Goal: Task Accomplishment & Management: Complete application form

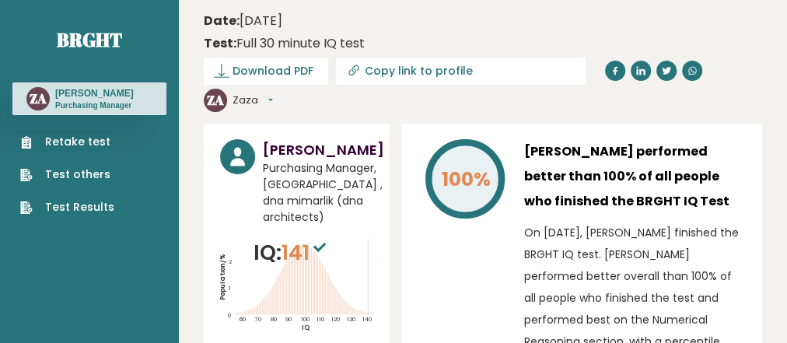
click at [71, 137] on link "Retake test" at bounding box center [67, 142] width 94 height 16
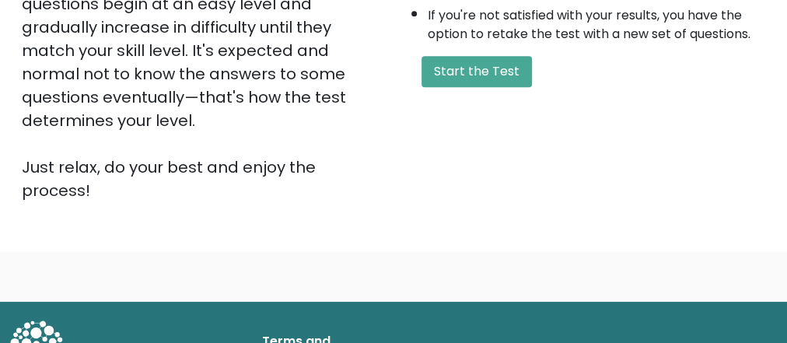
scroll to position [462, 0]
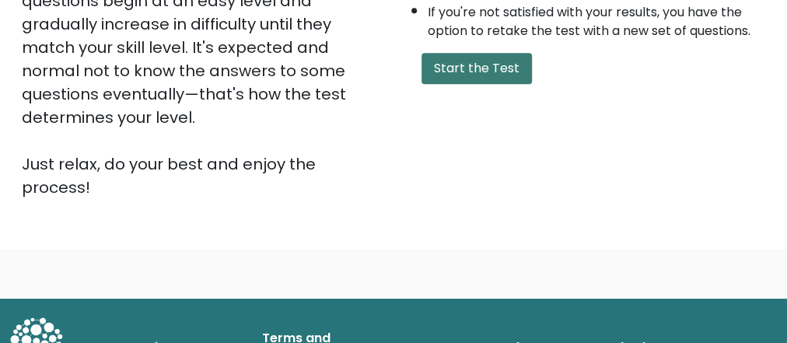
click at [468, 62] on button "Start the Test" at bounding box center [477, 68] width 110 height 31
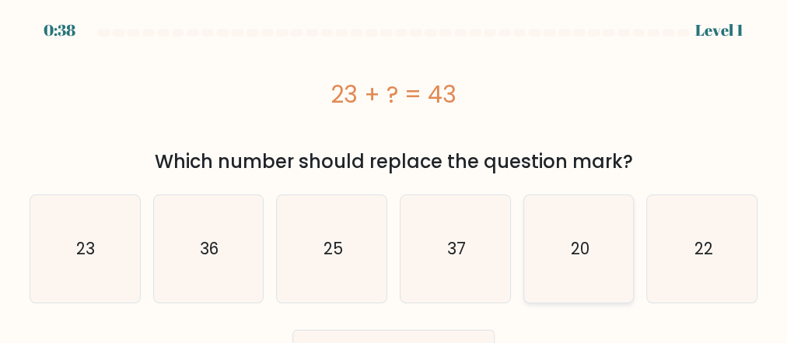
click at [582, 246] on text "20" at bounding box center [579, 248] width 19 height 23
click at [394, 176] on input "e. 20" at bounding box center [394, 174] width 1 height 4
radio input "true"
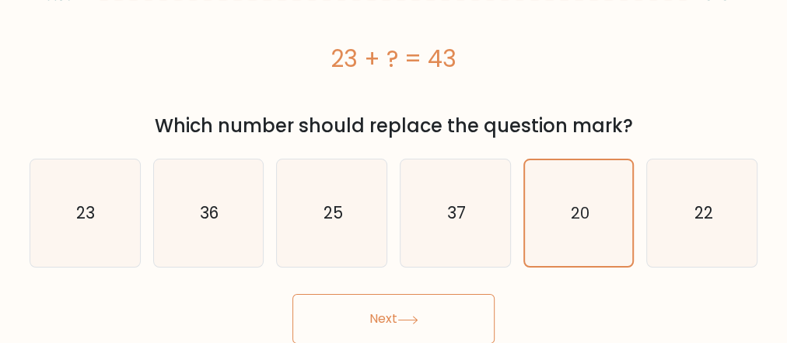
click at [372, 318] on button "Next" at bounding box center [394, 319] width 202 height 50
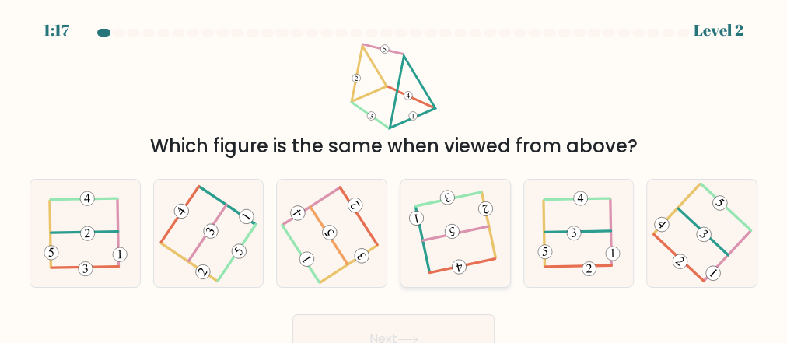
click at [449, 231] on 115 at bounding box center [451, 231] width 17 height 17
click at [394, 176] on input "d." at bounding box center [394, 174] width 1 height 4
radio input "true"
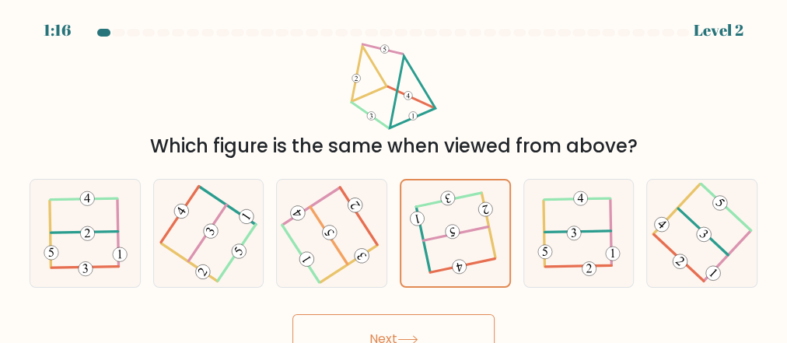
click at [391, 331] on button "Next" at bounding box center [394, 339] width 202 height 50
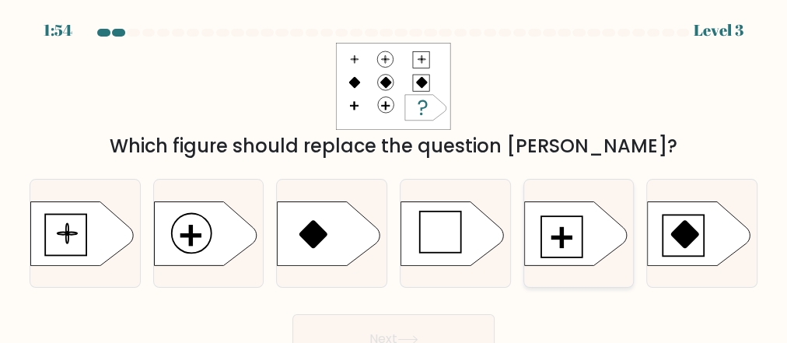
click at [564, 233] on icon at bounding box center [575, 234] width 103 height 64
click at [394, 176] on input "e." at bounding box center [394, 174] width 1 height 4
radio input "true"
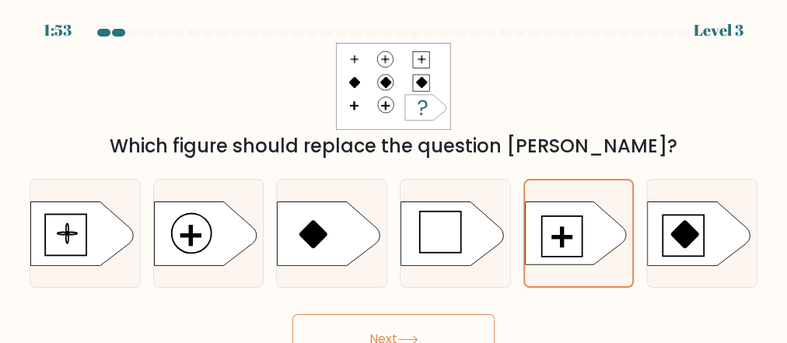
click at [368, 322] on button "Next" at bounding box center [394, 339] width 202 height 50
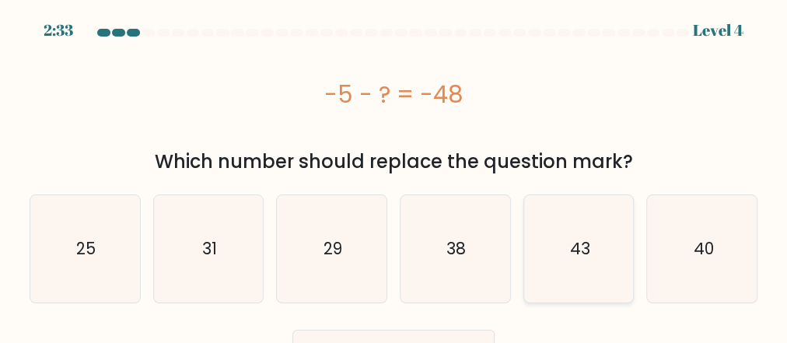
click at [545, 257] on icon "43" at bounding box center [578, 248] width 107 height 107
click at [394, 176] on input "e. 43" at bounding box center [394, 174] width 1 height 4
radio input "true"
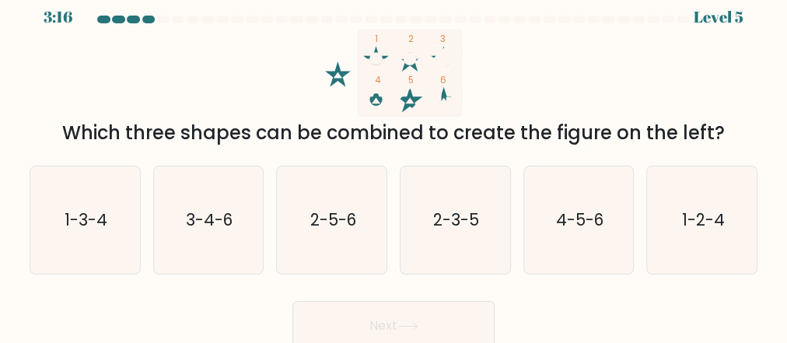
scroll to position [20, 0]
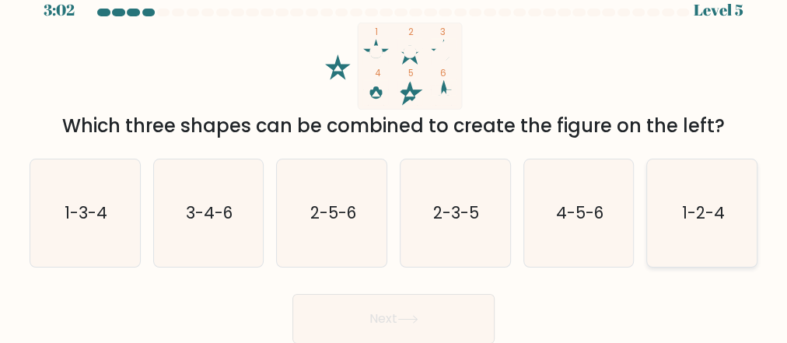
click at [693, 216] on text "1-2-4" at bounding box center [703, 213] width 43 height 23
click at [394, 156] on input "f. 1-2-4" at bounding box center [394, 154] width 1 height 4
radio input "true"
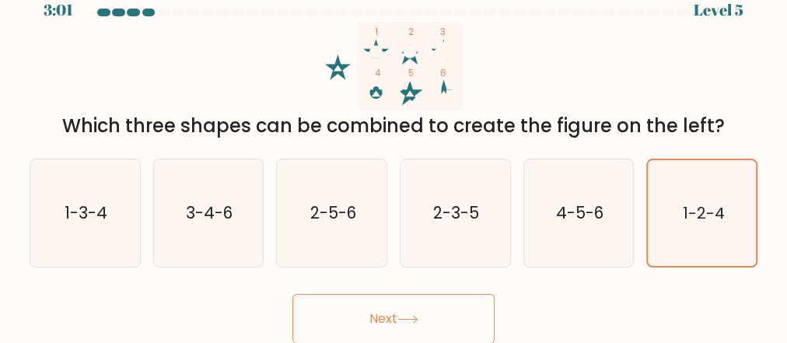
click at [398, 319] on button "Next" at bounding box center [394, 319] width 202 height 50
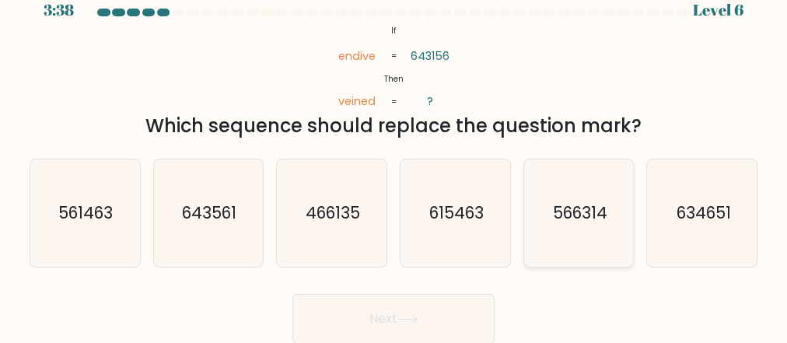
click at [584, 221] on text "566314" at bounding box center [579, 213] width 54 height 23
click at [394, 156] on input "e. 566314" at bounding box center [394, 154] width 1 height 4
radio input "true"
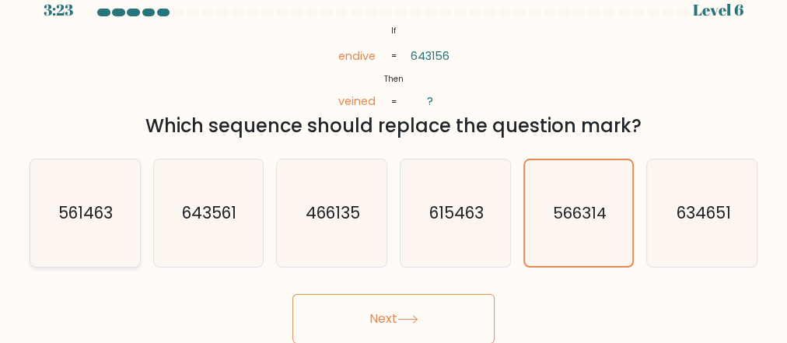
click at [76, 221] on text "561463" at bounding box center [86, 213] width 54 height 23
click at [394, 156] on input "a. 561463" at bounding box center [394, 154] width 1 height 4
radio input "true"
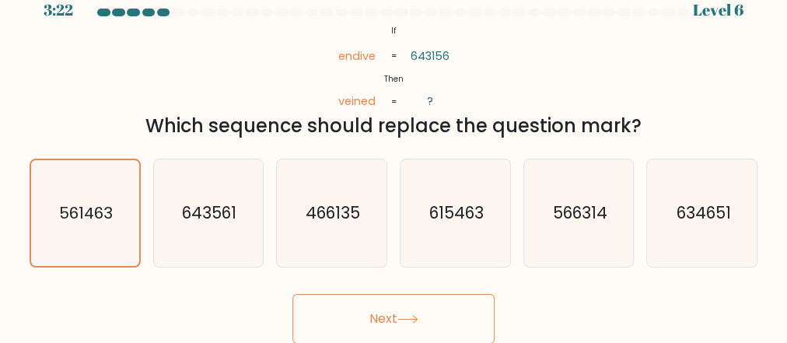
click at [393, 314] on button "Next" at bounding box center [394, 319] width 202 height 50
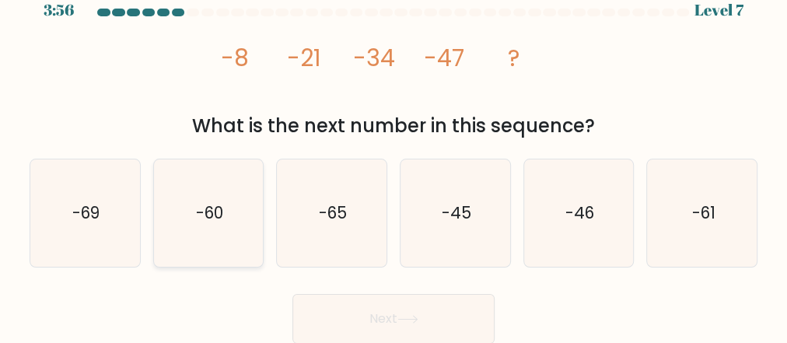
click at [237, 200] on icon "-60" at bounding box center [208, 213] width 107 height 107
click at [394, 156] on input "b. -60" at bounding box center [394, 154] width 1 height 4
radio input "true"
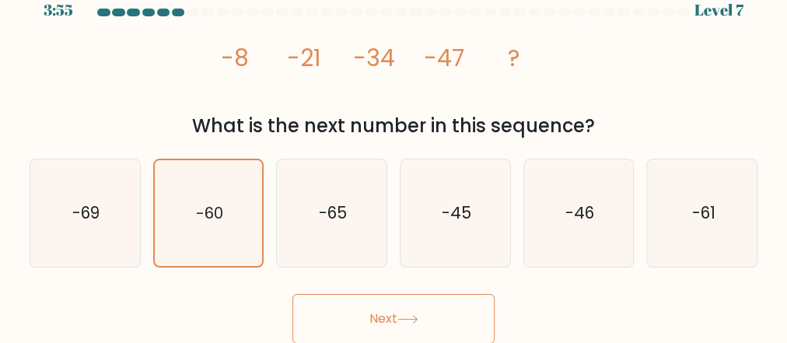
click at [395, 316] on button "Next" at bounding box center [394, 319] width 202 height 50
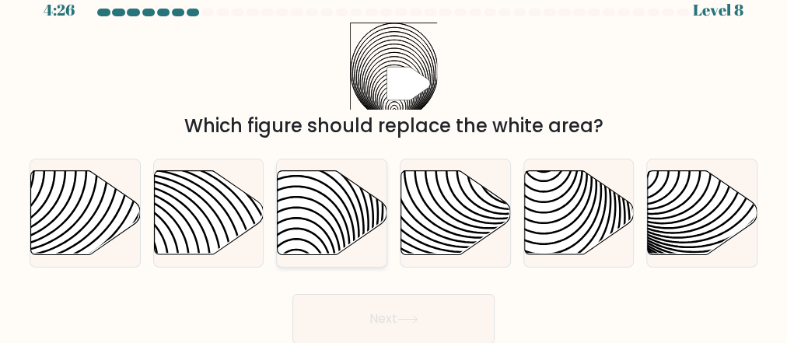
click at [316, 230] on icon at bounding box center [333, 213] width 110 height 84
click at [394, 156] on input "c." at bounding box center [394, 154] width 1 height 4
radio input "true"
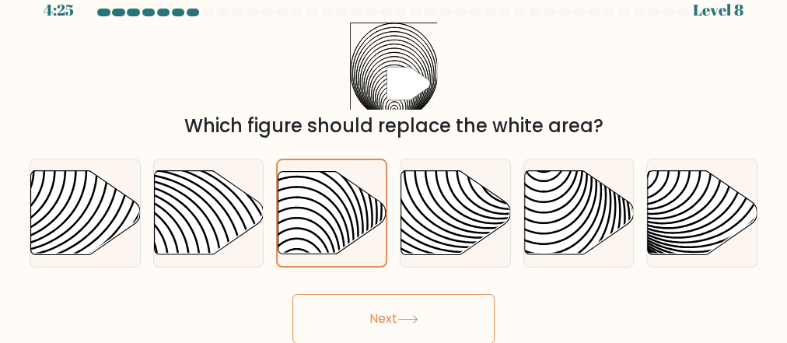
click at [358, 316] on button "Next" at bounding box center [394, 319] width 202 height 50
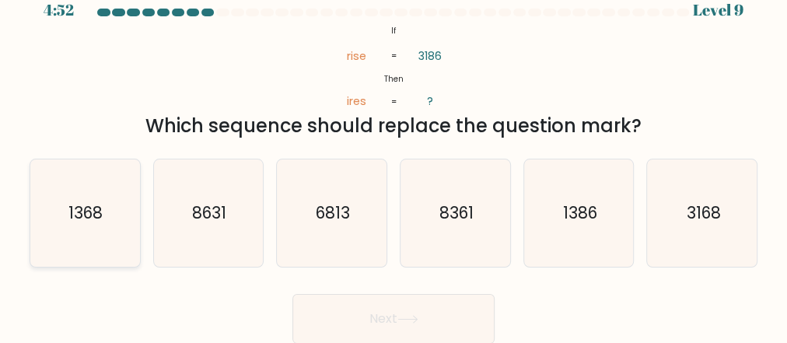
click at [79, 235] on icon "1368" at bounding box center [84, 213] width 107 height 107
click at [394, 156] on input "a. 1368" at bounding box center [394, 154] width 1 height 4
radio input "true"
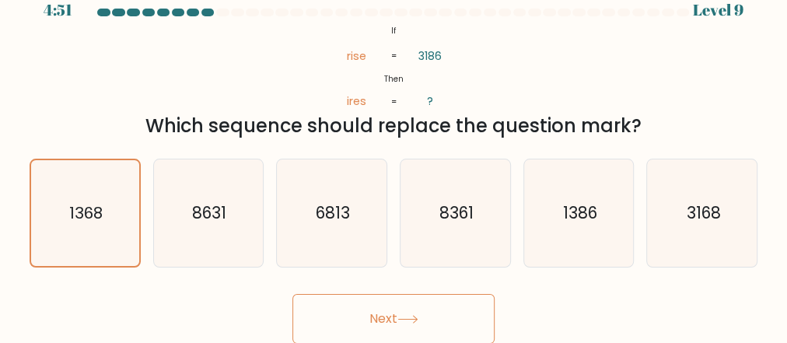
click at [387, 316] on button "Next" at bounding box center [394, 319] width 202 height 50
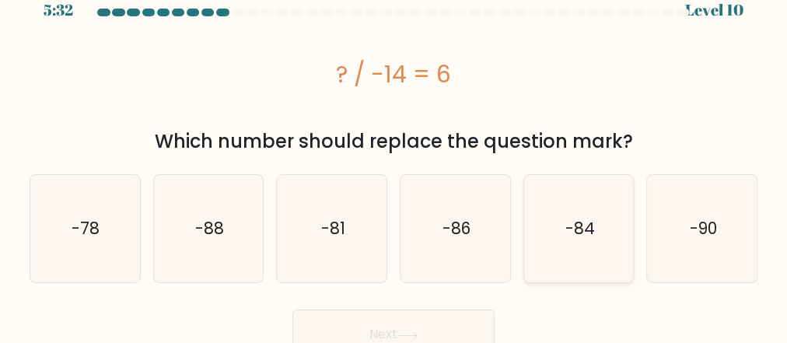
click at [607, 248] on icon "-84" at bounding box center [578, 228] width 107 height 107
click at [394, 156] on input "e. -84" at bounding box center [394, 154] width 1 height 4
radio input "true"
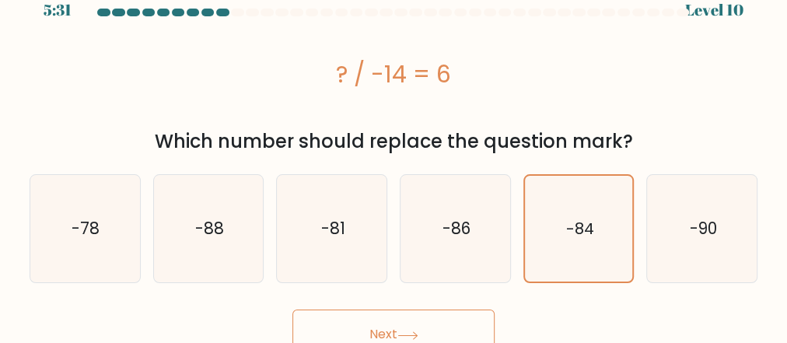
click at [430, 331] on button "Next" at bounding box center [394, 335] width 202 height 50
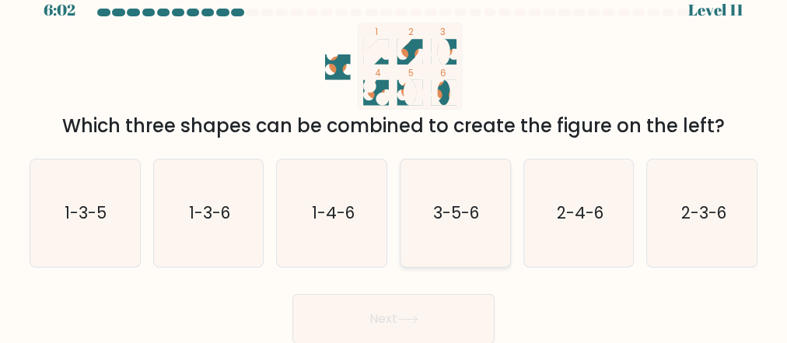
click at [440, 223] on text "3-5-6" at bounding box center [456, 213] width 46 height 23
click at [394, 156] on input "d. 3-5-6" at bounding box center [394, 154] width 1 height 4
radio input "true"
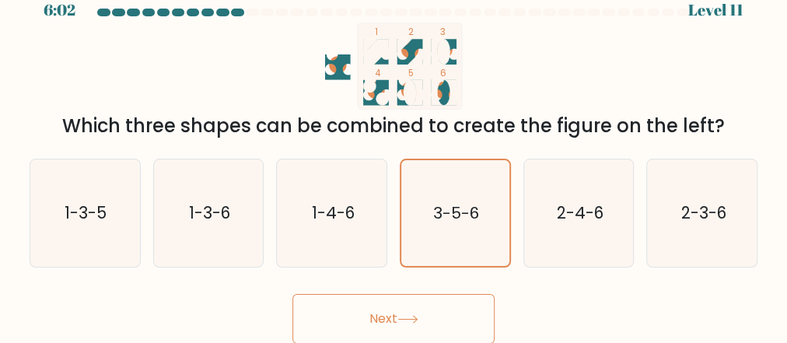
click at [389, 312] on button "Next" at bounding box center [394, 319] width 202 height 50
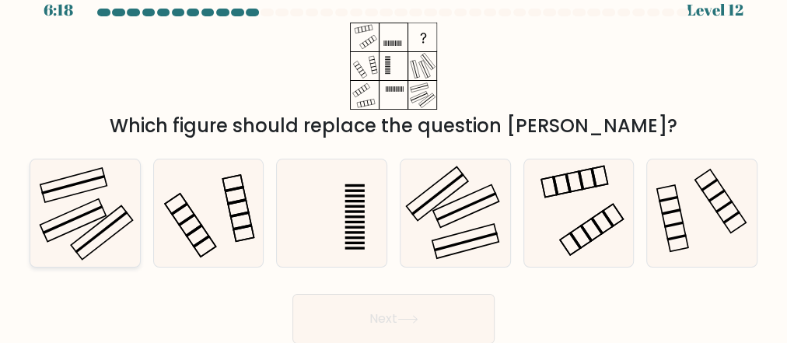
click at [87, 237] on icon at bounding box center [84, 213] width 107 height 107
click at [394, 156] on input "a." at bounding box center [394, 154] width 1 height 4
radio input "true"
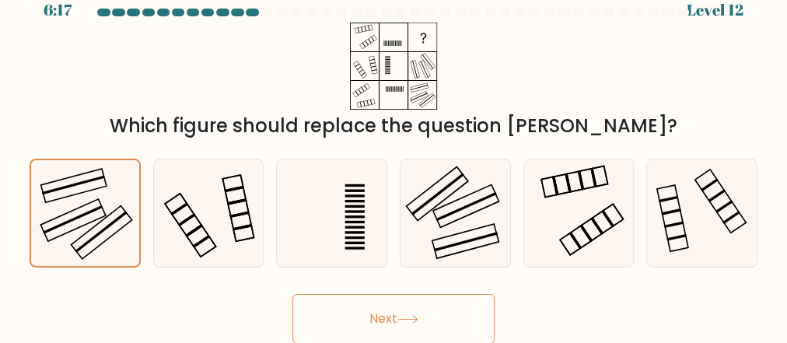
click at [425, 319] on button "Next" at bounding box center [394, 319] width 202 height 50
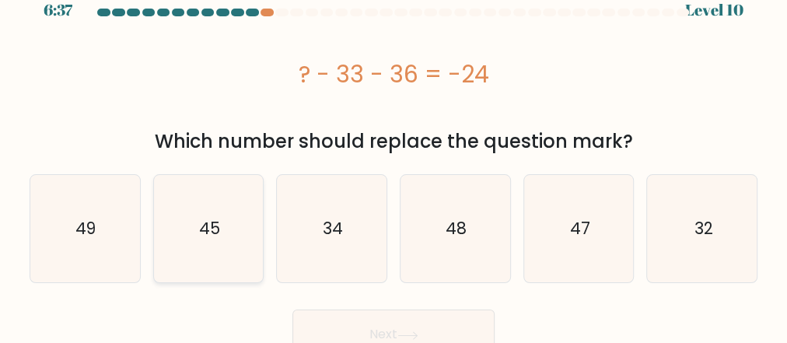
click at [208, 236] on text "45" at bounding box center [209, 228] width 21 height 23
click at [394, 156] on input "b. 45" at bounding box center [394, 154] width 1 height 4
radio input "true"
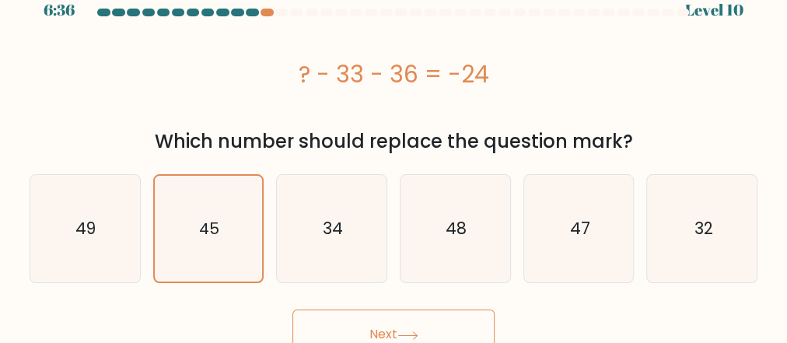
click at [406, 323] on button "Next" at bounding box center [394, 335] width 202 height 50
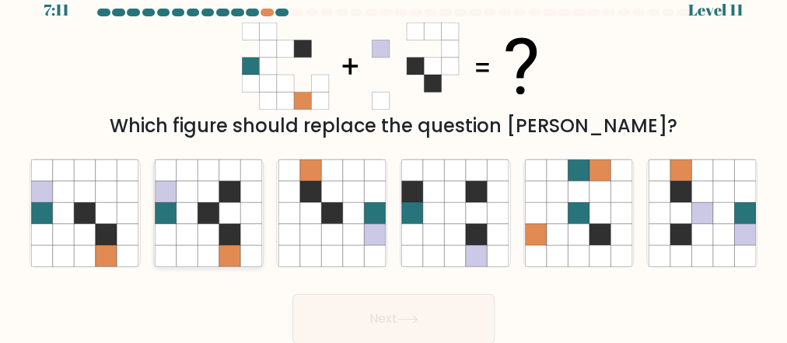
click at [189, 225] on icon at bounding box center [187, 234] width 21 height 21
click at [394, 156] on input "b." at bounding box center [394, 154] width 1 height 4
radio input "true"
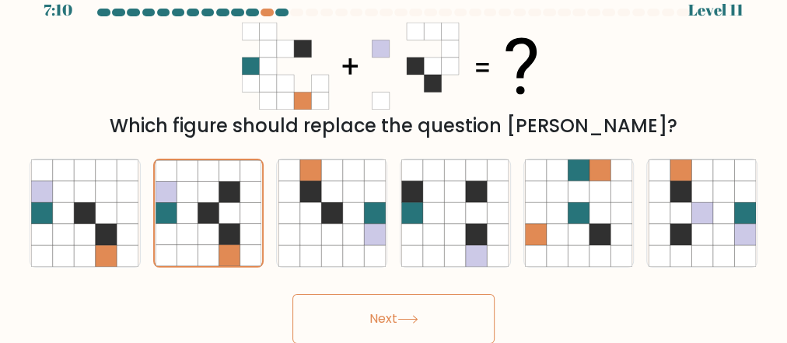
click at [407, 315] on icon at bounding box center [408, 319] width 21 height 9
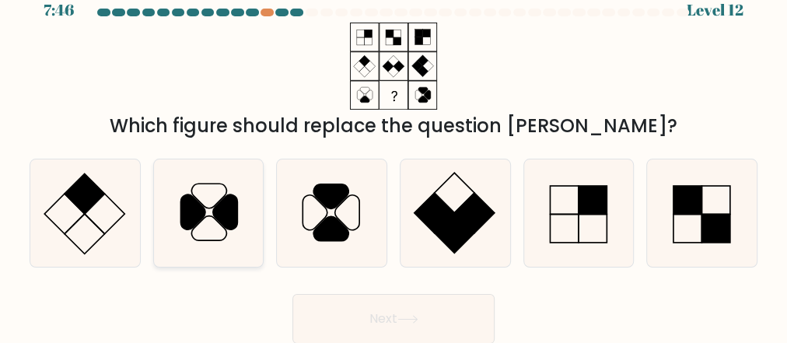
click at [221, 219] on icon at bounding box center [225, 212] width 24 height 35
click at [394, 156] on input "b." at bounding box center [394, 154] width 1 height 4
radio input "true"
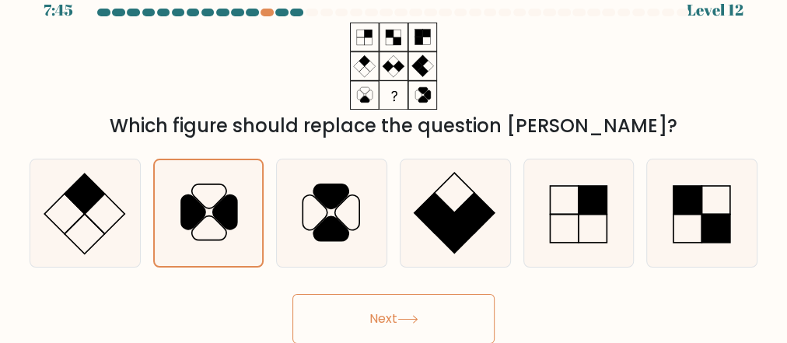
click at [401, 317] on icon at bounding box center [408, 319] width 21 height 9
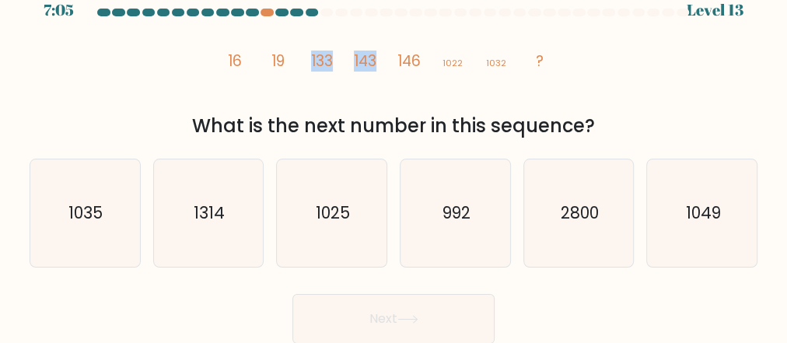
drag, startPoint x: 310, startPoint y: 57, endPoint x: 380, endPoint y: 56, distance: 70.0
click at [380, 56] on icon "image/svg+xml 16 19 133 143 146 1022 1032 ?" at bounding box center [393, 66] width 349 height 87
click at [417, 86] on icon "image/svg+xml 16 19 133 143 146 1022 1032 ?" at bounding box center [393, 66] width 349 height 87
drag, startPoint x: 250, startPoint y: 58, endPoint x: 345, endPoint y: 57, distance: 94.9
click at [345, 57] on icon "image/svg+xml 16 19 133 143 146 1022 1032 ?" at bounding box center [393, 66] width 349 height 87
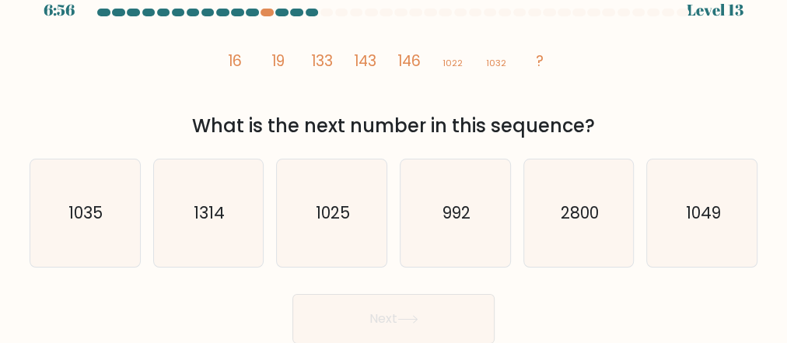
click at [361, 91] on icon "image/svg+xml 16 19 133 143 146 1022 1032 ?" at bounding box center [393, 66] width 349 height 87
drag, startPoint x: 352, startPoint y: 60, endPoint x: 469, endPoint y: 65, distance: 116.8
click at [469, 65] on icon "image/svg+xml 16 19 133 143 146 1022 1032 ?" at bounding box center [393, 66] width 349 height 87
click at [91, 219] on text "1035" at bounding box center [86, 213] width 34 height 23
click at [394, 156] on input "a. 1035" at bounding box center [394, 154] width 1 height 4
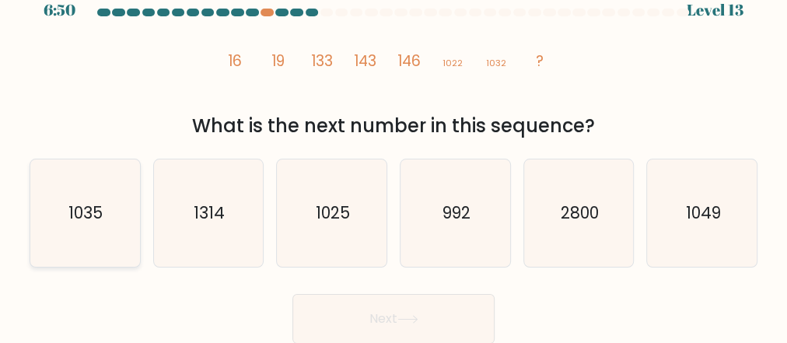
radio input "true"
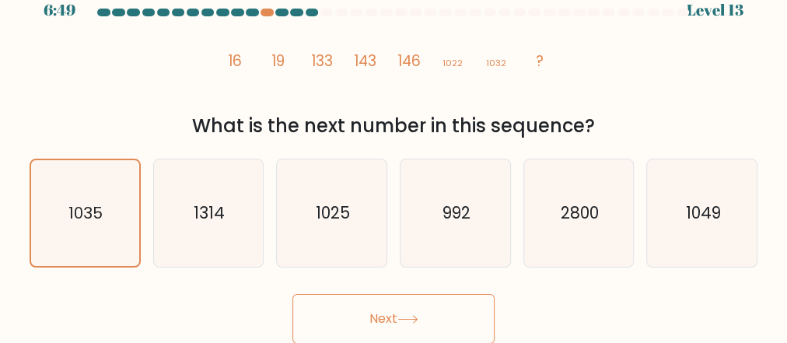
click at [374, 308] on button "Next" at bounding box center [394, 319] width 202 height 50
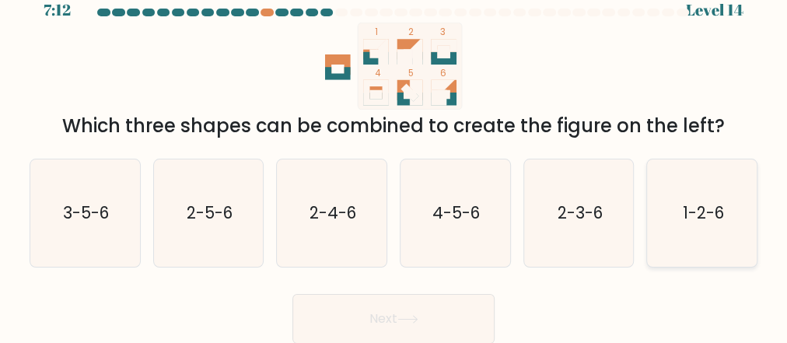
click at [682, 215] on text "1-2-6" at bounding box center [702, 213] width 41 height 23
click at [394, 156] on input "f. 1-2-6" at bounding box center [394, 154] width 1 height 4
radio input "true"
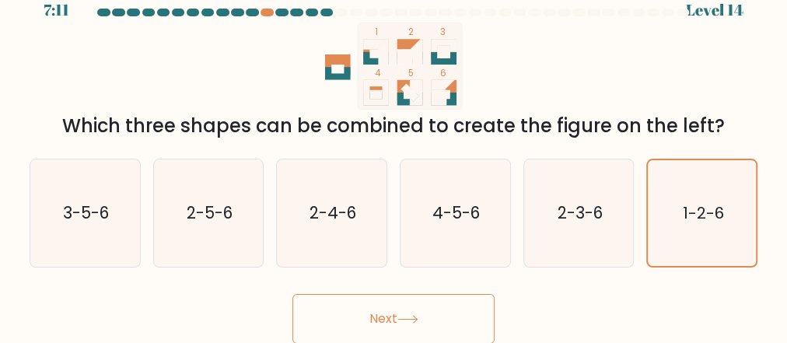
click at [431, 314] on button "Next" at bounding box center [394, 319] width 202 height 50
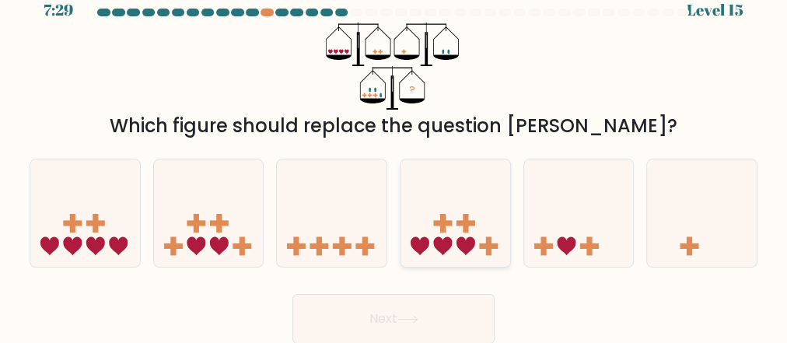
click at [458, 246] on icon at bounding box center [466, 246] width 19 height 19
click at [394, 156] on input "d." at bounding box center [394, 154] width 1 height 4
radio input "true"
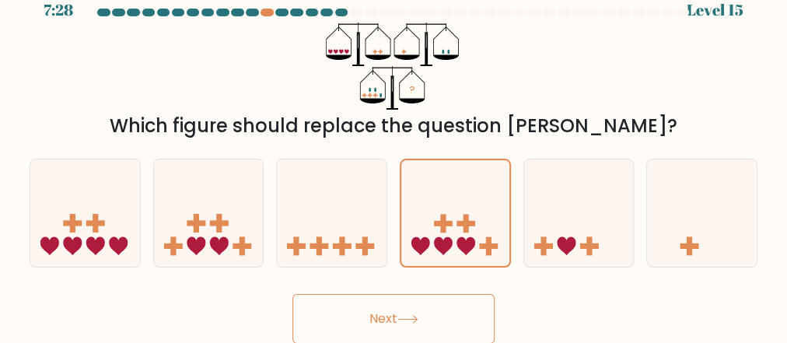
click at [399, 331] on button "Next" at bounding box center [394, 319] width 202 height 50
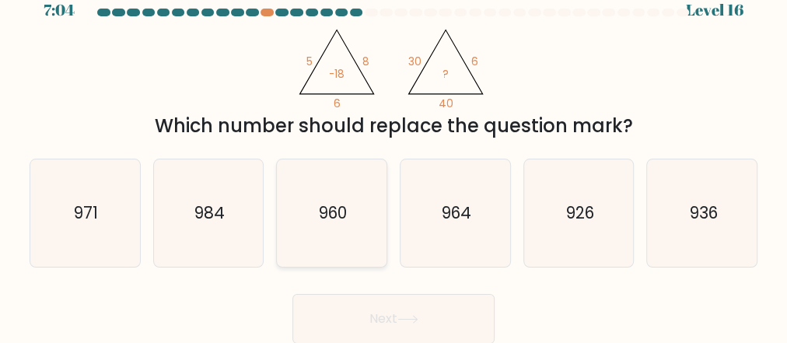
click at [331, 226] on icon "960" at bounding box center [332, 213] width 107 height 107
click at [394, 156] on input "c. 960" at bounding box center [394, 154] width 1 height 4
radio input "true"
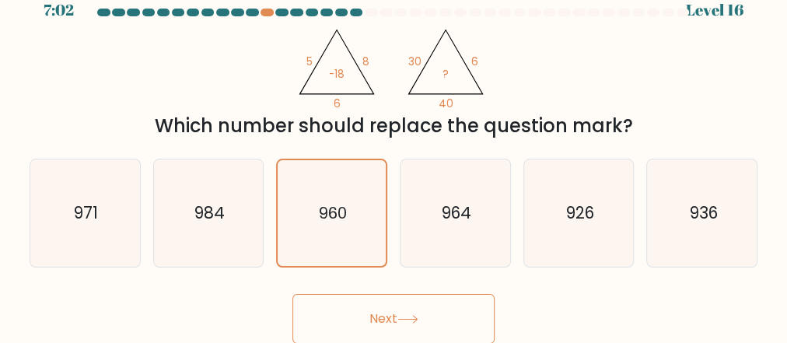
click at [419, 320] on icon at bounding box center [408, 319] width 21 height 9
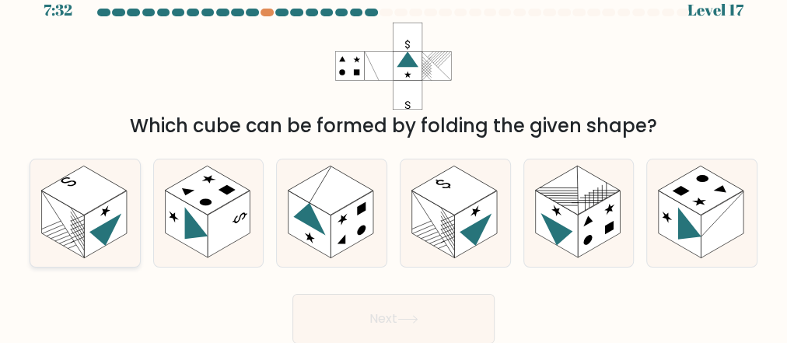
click at [121, 199] on rect at bounding box center [105, 224] width 43 height 67
click at [394, 156] on input "a." at bounding box center [394, 154] width 1 height 4
radio input "true"
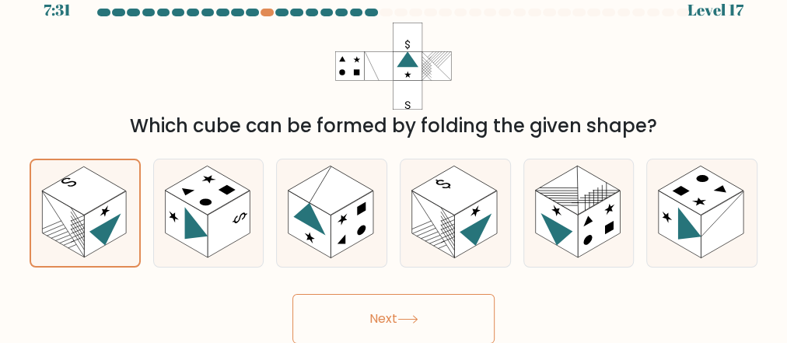
click at [387, 308] on button "Next" at bounding box center [394, 319] width 202 height 50
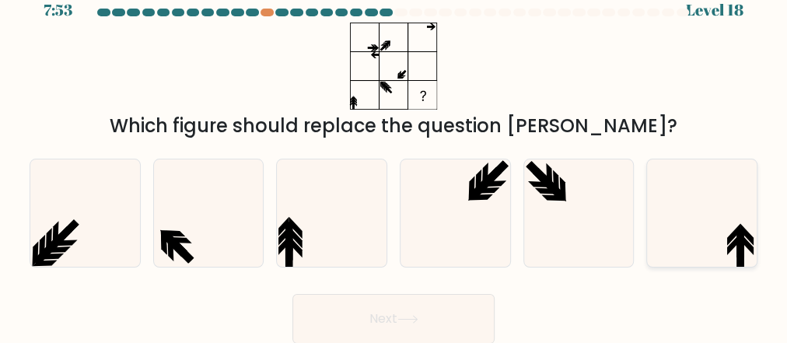
click at [720, 244] on icon at bounding box center [702, 213] width 107 height 107
click at [394, 156] on input "f." at bounding box center [394, 154] width 1 height 4
radio input "true"
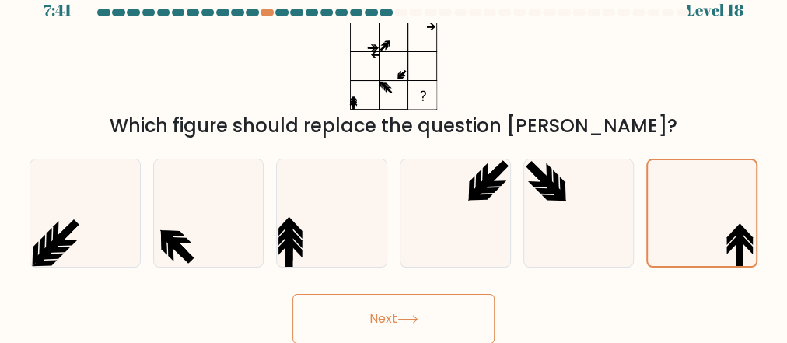
click at [394, 322] on button "Next" at bounding box center [394, 319] width 202 height 50
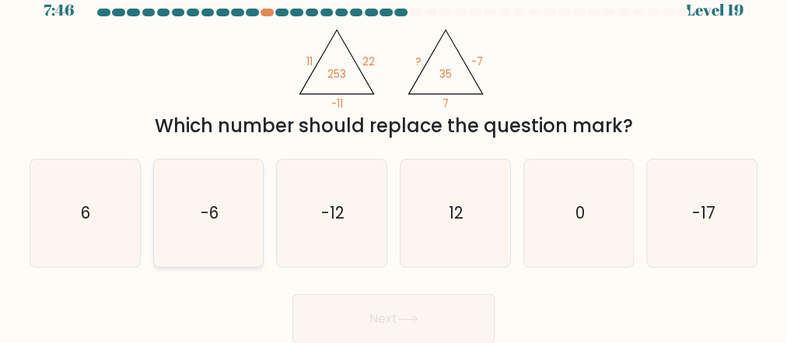
click at [235, 213] on icon "-6" at bounding box center [208, 213] width 107 height 107
click at [394, 156] on input "b. -6" at bounding box center [394, 154] width 1 height 4
radio input "true"
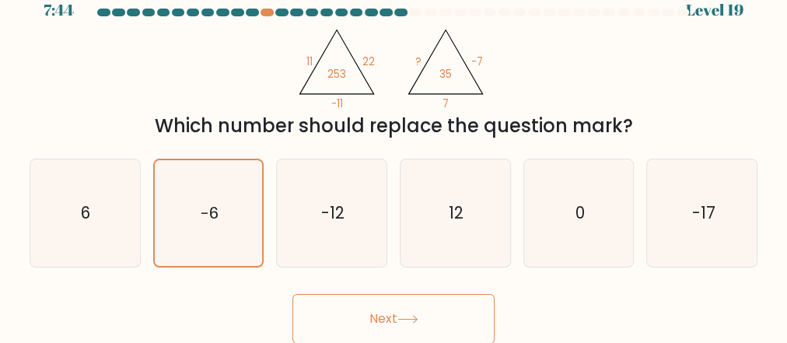
click at [385, 317] on button "Next" at bounding box center [394, 319] width 202 height 50
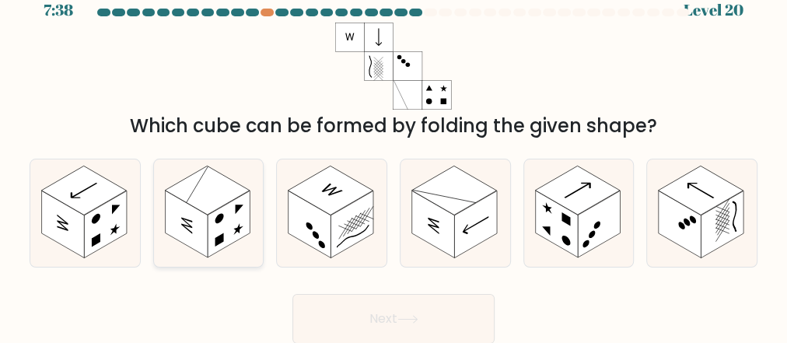
click at [250, 210] on rect at bounding box center [229, 224] width 43 height 67
click at [394, 156] on input "b." at bounding box center [394, 154] width 1 height 4
radio input "true"
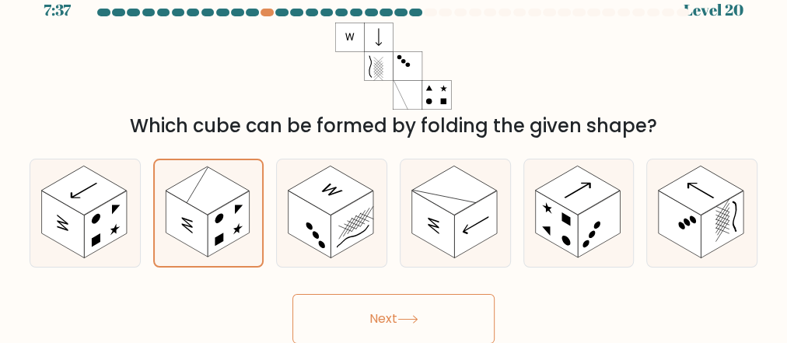
click at [411, 316] on icon at bounding box center [408, 319] width 21 height 9
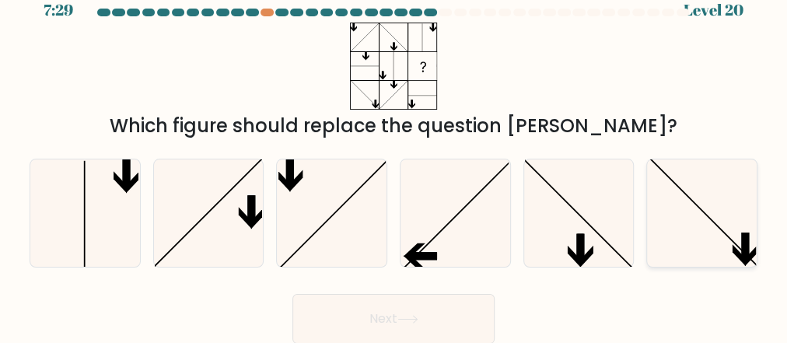
click at [749, 254] on icon at bounding box center [751, 255] width 13 height 22
click at [394, 156] on input "f." at bounding box center [394, 154] width 1 height 4
radio input "true"
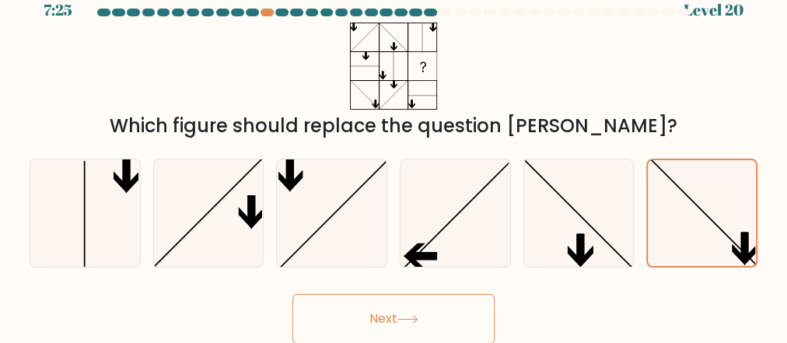
click at [410, 313] on button "Next" at bounding box center [394, 319] width 202 height 50
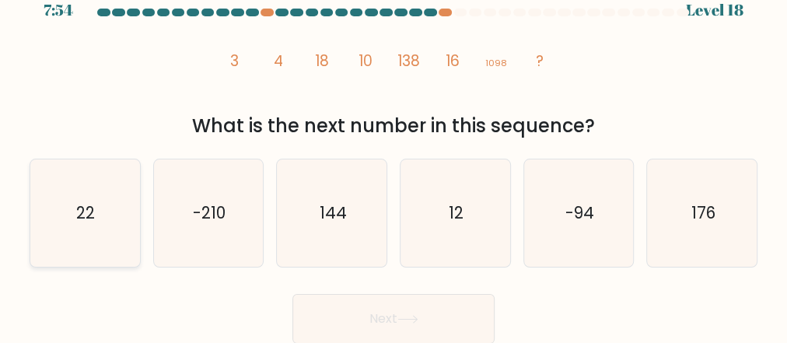
click at [75, 223] on icon "22" at bounding box center [84, 213] width 107 height 107
click at [394, 156] on input "a. 22" at bounding box center [394, 154] width 1 height 4
radio input "true"
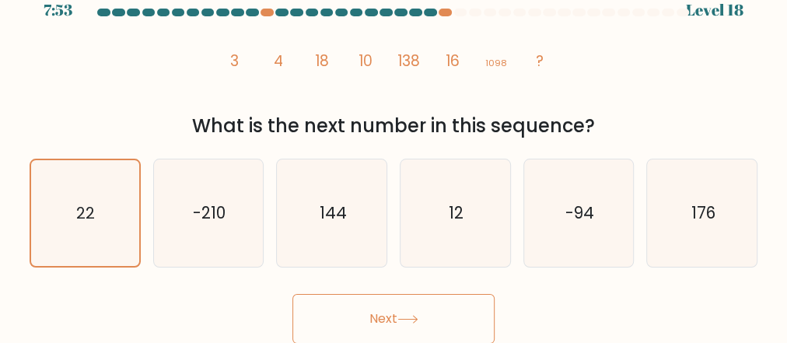
click at [409, 319] on icon at bounding box center [407, 319] width 19 height 7
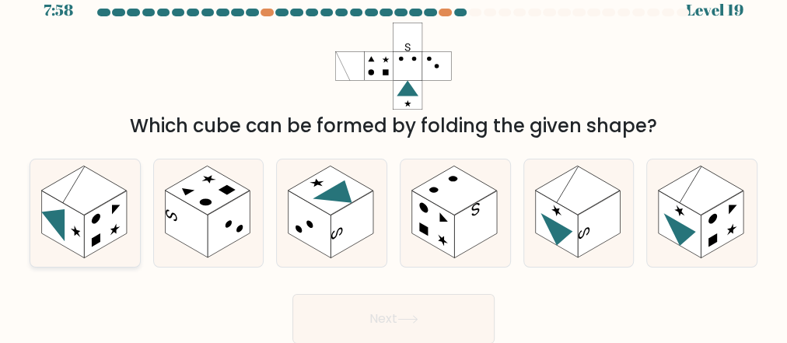
click at [61, 215] on icon at bounding box center [52, 218] width 23 height 45
click at [394, 156] on input "a." at bounding box center [394, 154] width 1 height 4
radio input "true"
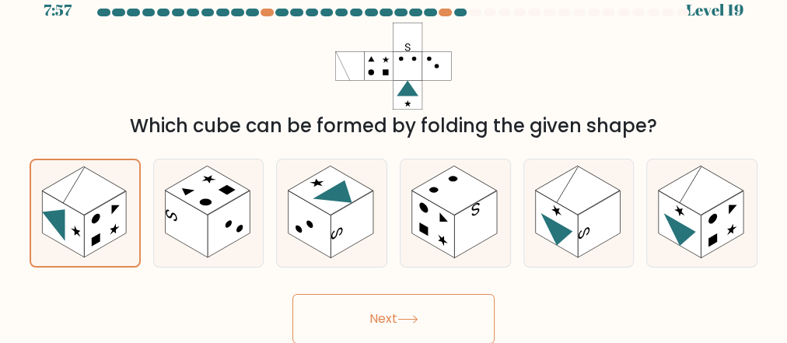
click at [408, 316] on icon at bounding box center [408, 319] width 21 height 9
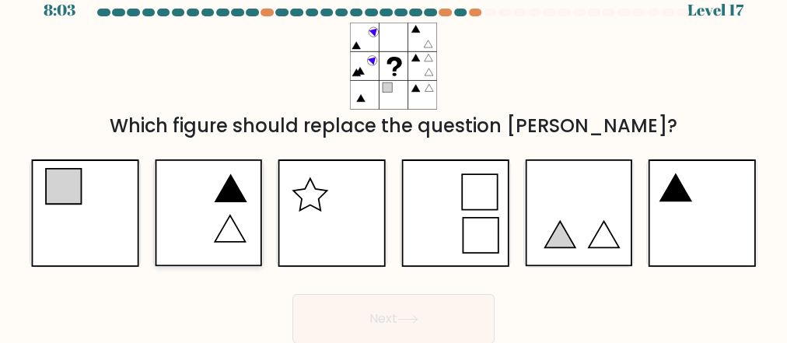
click at [237, 198] on icon at bounding box center [231, 188] width 30 height 26
click at [394, 156] on input "b." at bounding box center [394, 154] width 1 height 4
radio input "true"
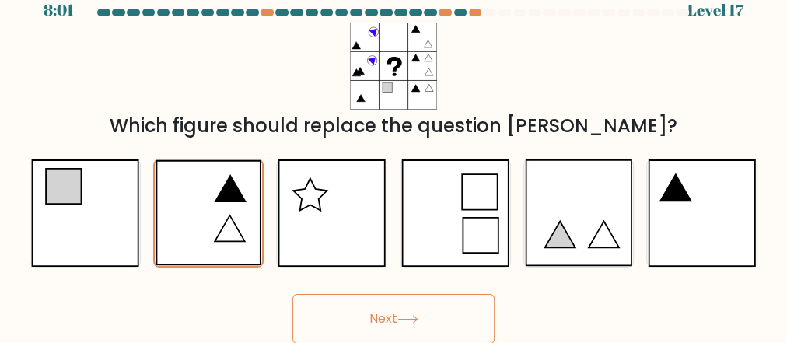
click at [405, 325] on button "Next" at bounding box center [394, 319] width 202 height 50
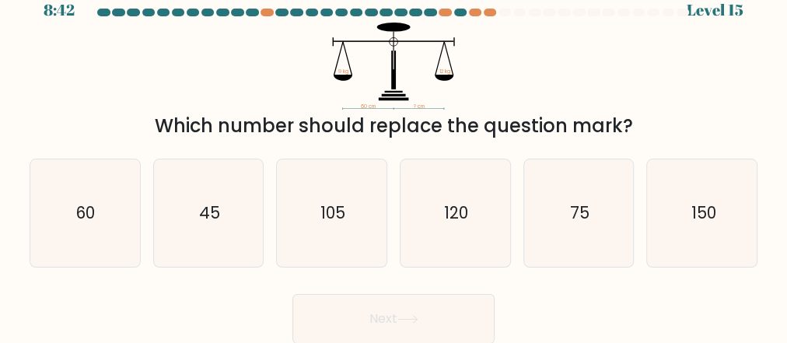
drag, startPoint x: 344, startPoint y: 236, endPoint x: 395, endPoint y: 301, distance: 83.1
click at [344, 236] on icon "105" at bounding box center [332, 213] width 107 height 107
click at [394, 156] on input "c. 105" at bounding box center [394, 154] width 1 height 4
radio input "true"
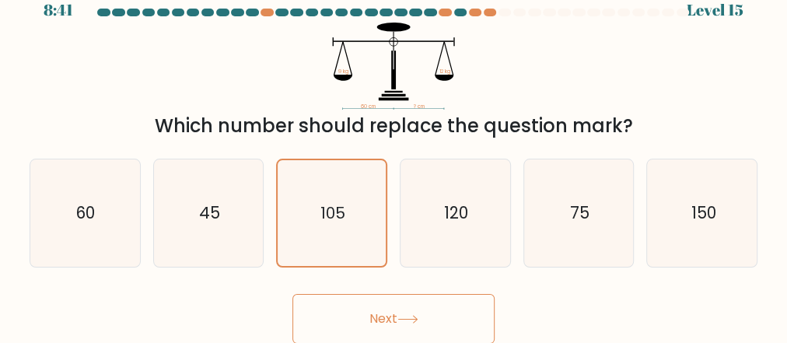
click at [405, 325] on button "Next" at bounding box center [394, 319] width 202 height 50
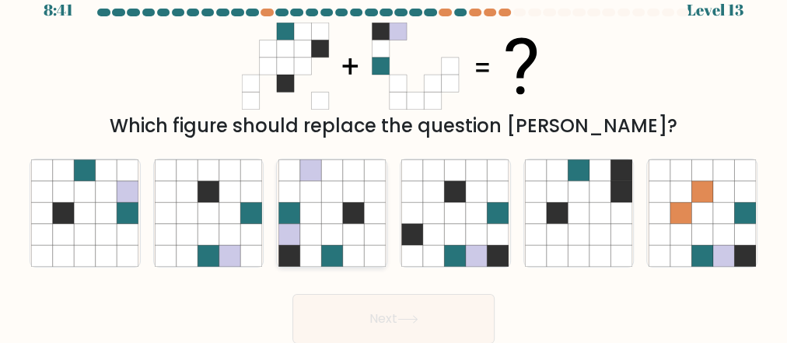
click at [335, 212] on icon at bounding box center [331, 212] width 21 height 21
click at [394, 156] on input "c." at bounding box center [394, 154] width 1 height 4
radio input "true"
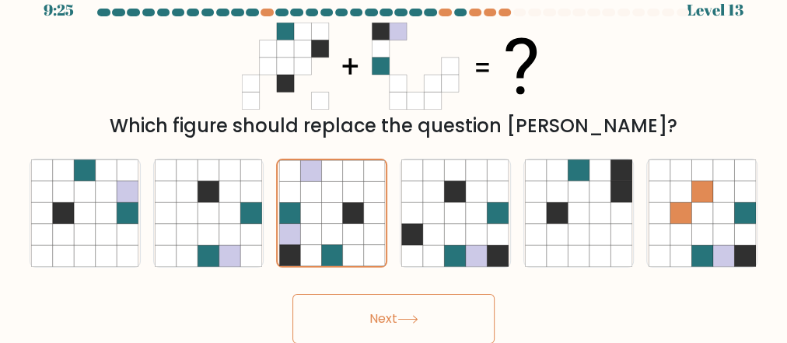
click at [364, 307] on button "Next" at bounding box center [394, 319] width 202 height 50
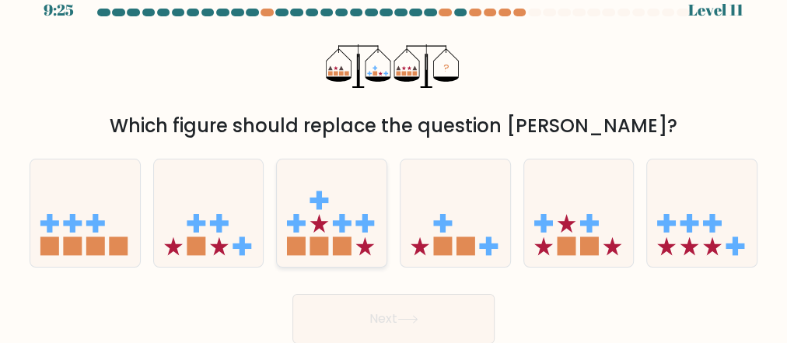
click at [344, 234] on icon at bounding box center [332, 213] width 110 height 91
click at [394, 156] on input "c." at bounding box center [394, 154] width 1 height 4
radio input "true"
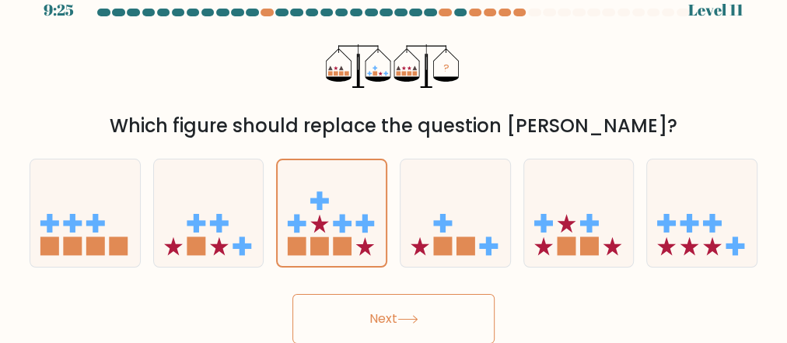
click at [398, 341] on button "Next" at bounding box center [394, 319] width 202 height 50
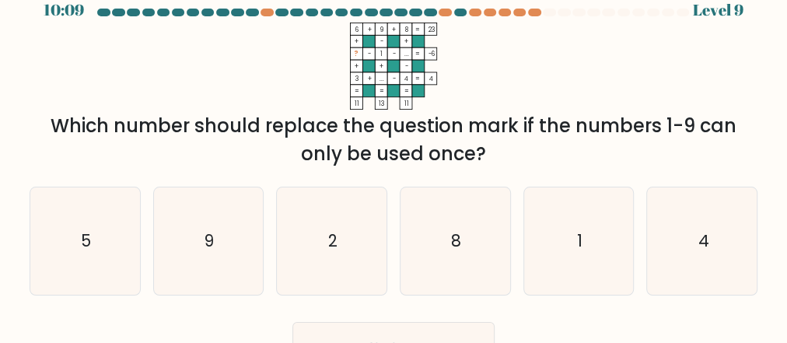
click at [387, 324] on button "Next" at bounding box center [394, 347] width 202 height 50
click at [358, 253] on icon "2" at bounding box center [332, 241] width 107 height 107
click at [394, 156] on input "c. 2" at bounding box center [394, 154] width 1 height 4
radio input "true"
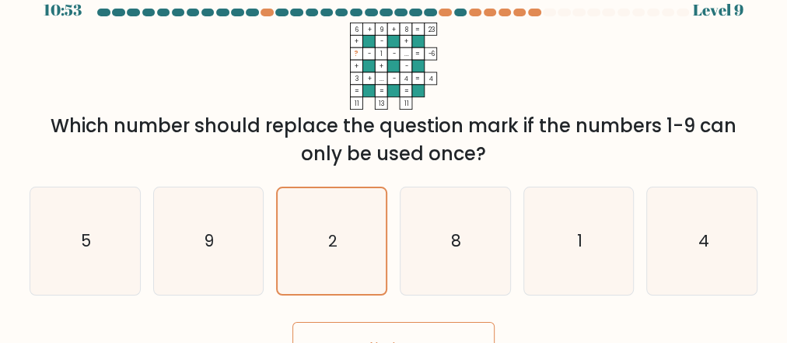
click at [386, 318] on div "Next" at bounding box center [393, 343] width 747 height 58
click at [388, 332] on button "Next" at bounding box center [394, 347] width 202 height 50
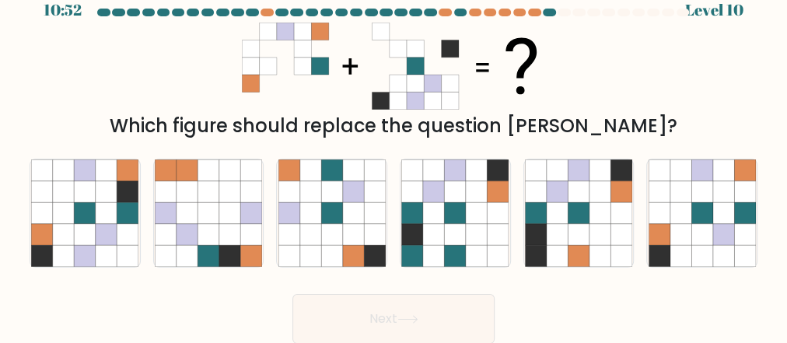
click at [338, 240] on icon at bounding box center [331, 234] width 21 height 21
click at [394, 156] on input "c." at bounding box center [394, 154] width 1 height 4
radio input "true"
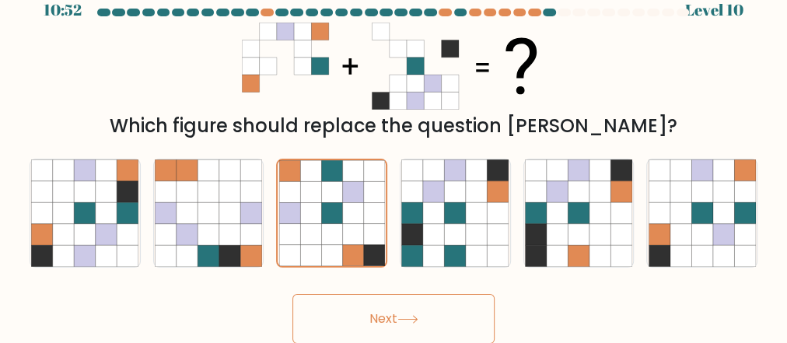
click at [373, 316] on button "Next" at bounding box center [394, 319] width 202 height 50
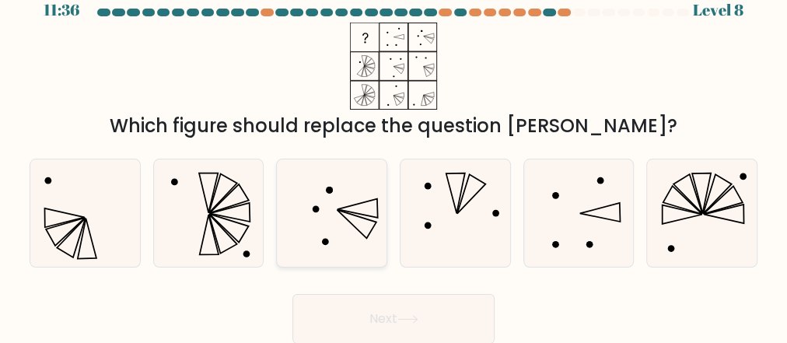
click at [367, 217] on icon at bounding box center [332, 213] width 107 height 107
click at [394, 156] on input "c." at bounding box center [394, 154] width 1 height 4
radio input "true"
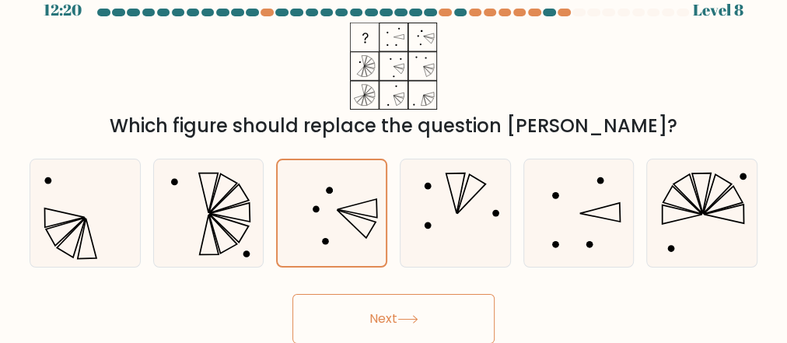
click at [382, 311] on button "Next" at bounding box center [394, 319] width 202 height 50
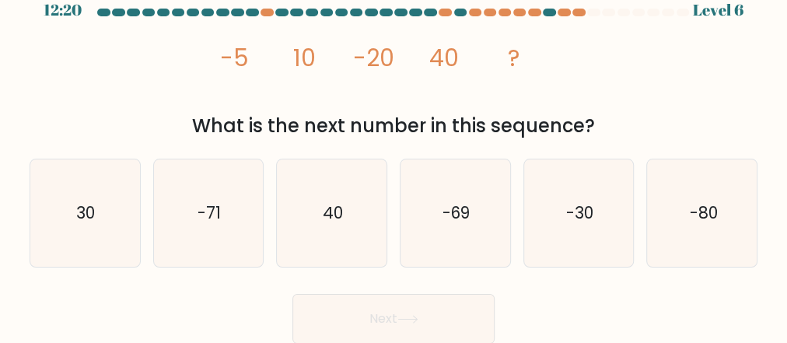
click at [349, 211] on icon "40" at bounding box center [332, 213] width 107 height 107
click at [394, 156] on input "c. 40" at bounding box center [394, 154] width 1 height 4
radio input "true"
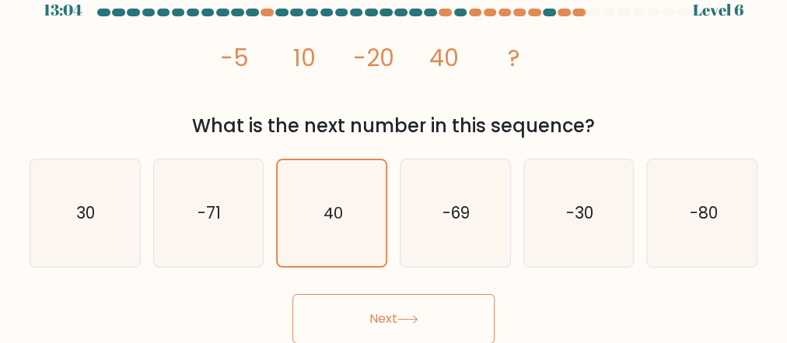
click at [374, 312] on button "Next" at bounding box center [394, 319] width 202 height 50
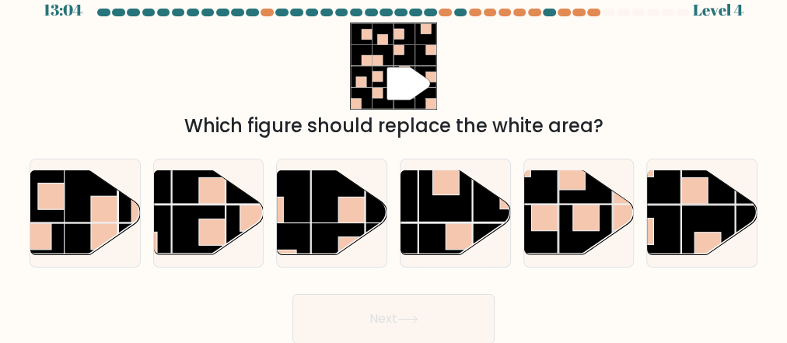
click at [345, 223] on rect at bounding box center [339, 250] width 54 height 54
click at [394, 156] on input "c." at bounding box center [394, 154] width 1 height 4
radio input "true"
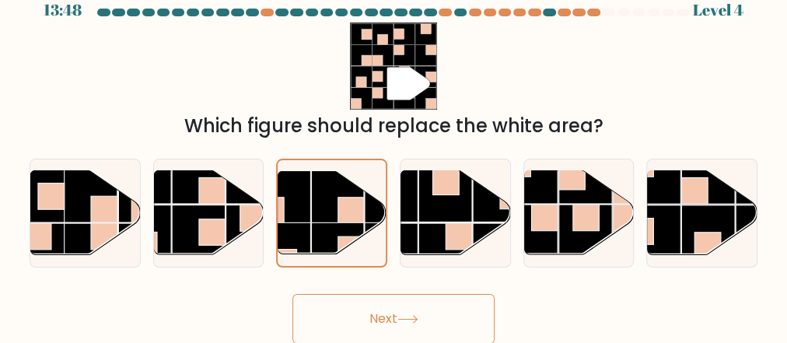
click at [370, 325] on button "Next" at bounding box center [394, 319] width 202 height 50
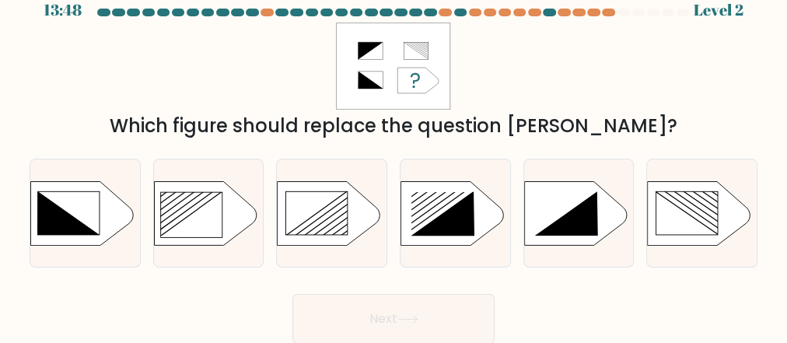
click at [340, 218] on rect at bounding box center [316, 213] width 61 height 44
click at [394, 156] on input "c." at bounding box center [394, 154] width 1 height 4
radio input "true"
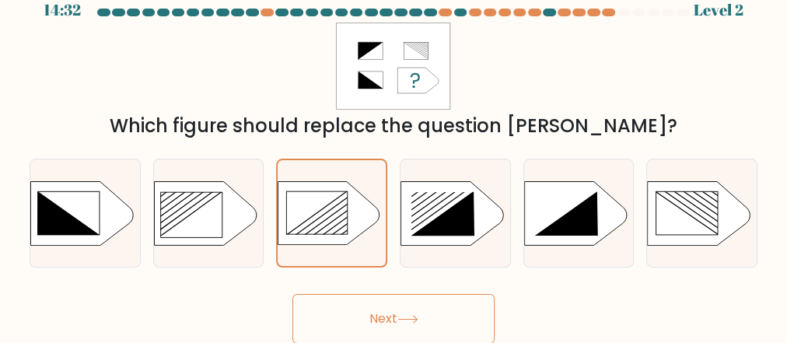
click at [369, 310] on button "Next" at bounding box center [394, 319] width 202 height 50
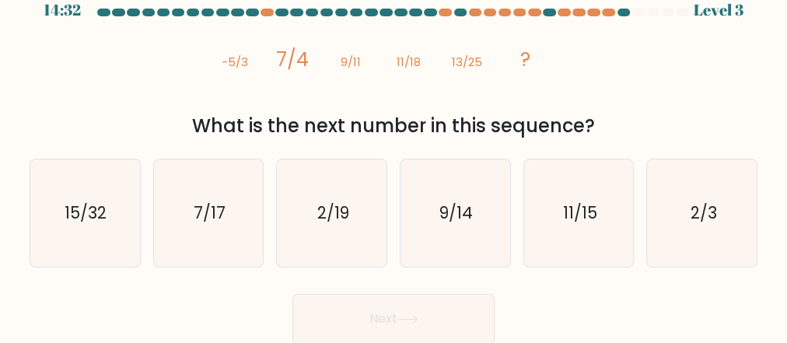
click at [350, 219] on icon "2/19" at bounding box center [332, 213] width 107 height 107
click at [394, 156] on input "c. 2/19" at bounding box center [394, 154] width 1 height 4
radio input "true"
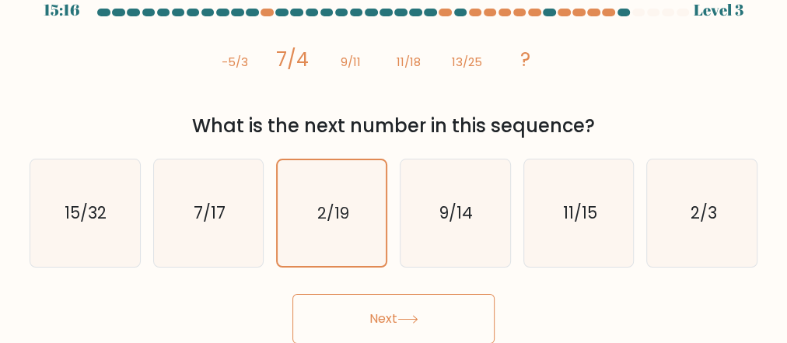
click at [374, 314] on button "Next" at bounding box center [394, 319] width 202 height 50
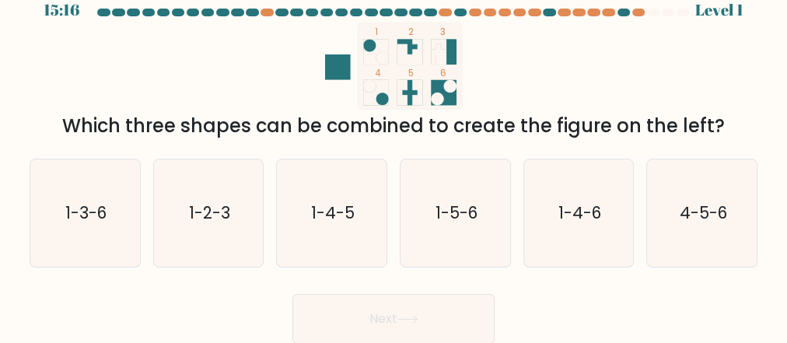
click at [328, 226] on icon "1-4-5" at bounding box center [332, 213] width 107 height 107
click at [394, 156] on input "c. 1-4-5" at bounding box center [394, 154] width 1 height 4
radio input "true"
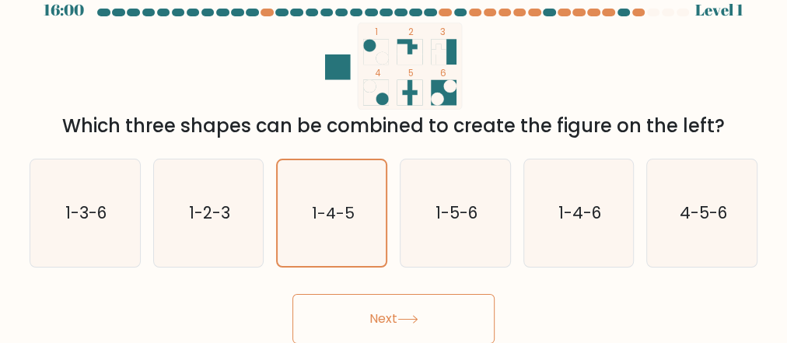
click at [356, 295] on button "Next" at bounding box center [394, 319] width 202 height 50
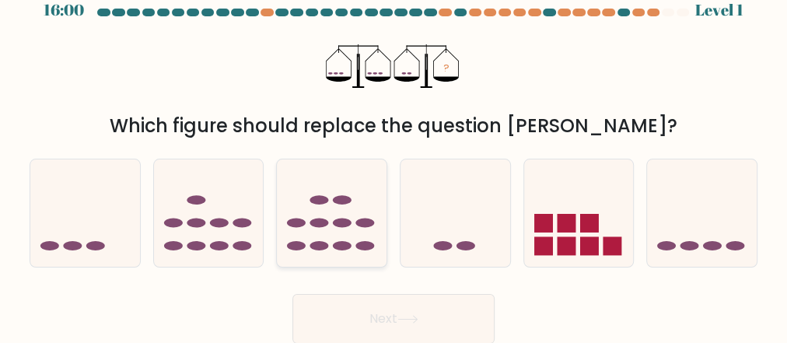
click at [339, 231] on icon at bounding box center [332, 213] width 110 height 91
click at [394, 156] on input "c." at bounding box center [394, 154] width 1 height 4
radio input "true"
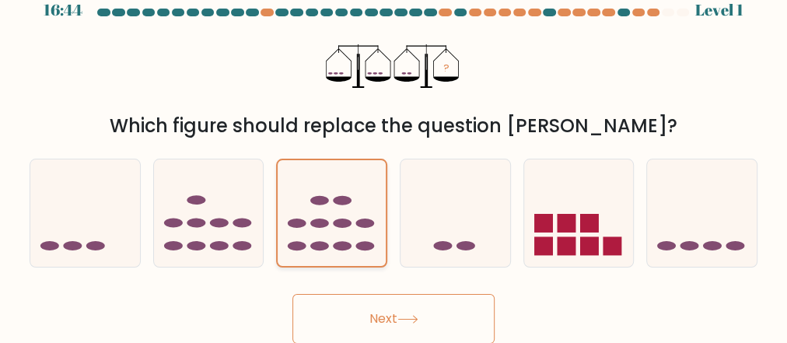
drag, startPoint x: 354, startPoint y: 321, endPoint x: 349, endPoint y: 254, distance: 67.9
click at [353, 321] on button "Next" at bounding box center [394, 319] width 202 height 50
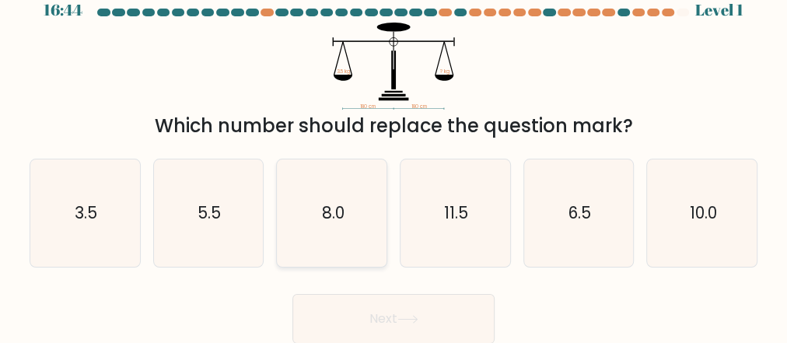
click at [345, 233] on icon "8.0" at bounding box center [332, 213] width 107 height 107
click at [394, 156] on input "c. 8.0" at bounding box center [394, 154] width 1 height 4
radio input "true"
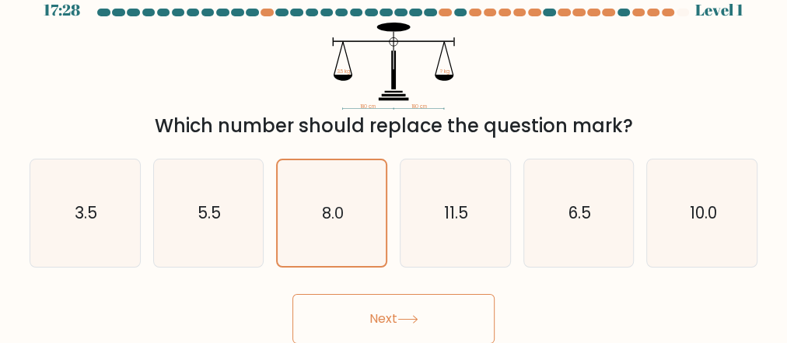
drag, startPoint x: 358, startPoint y: 313, endPoint x: 356, endPoint y: 258, distance: 55.3
click at [358, 312] on button "Next" at bounding box center [394, 319] width 202 height 50
click at [349, 228] on icon "8.0" at bounding box center [332, 213] width 106 height 106
click at [394, 156] on input "c. 8.0" at bounding box center [394, 154] width 1 height 4
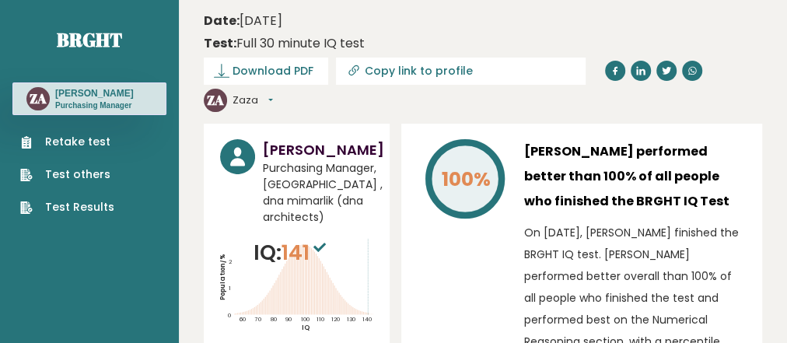
click at [70, 142] on link "Retake test" at bounding box center [67, 142] width 94 height 16
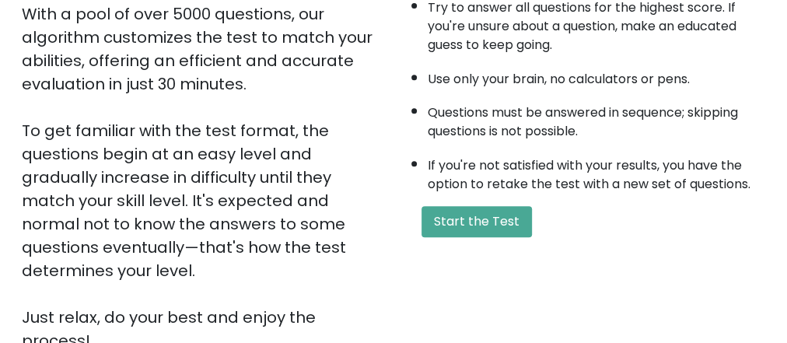
scroll to position [311, 0]
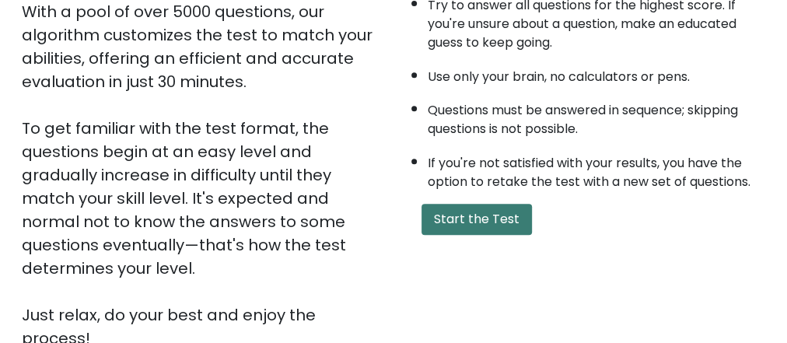
click at [481, 208] on button "Start the Test" at bounding box center [477, 219] width 110 height 31
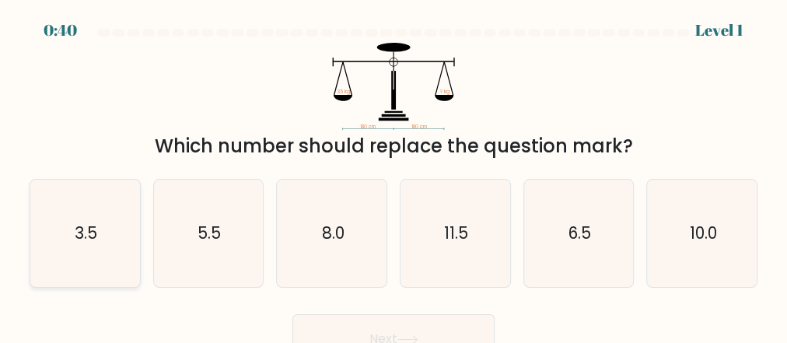
click at [79, 231] on text "3.5" at bounding box center [86, 233] width 23 height 23
click at [394, 176] on input "a. 3.5" at bounding box center [394, 174] width 1 height 4
radio input "true"
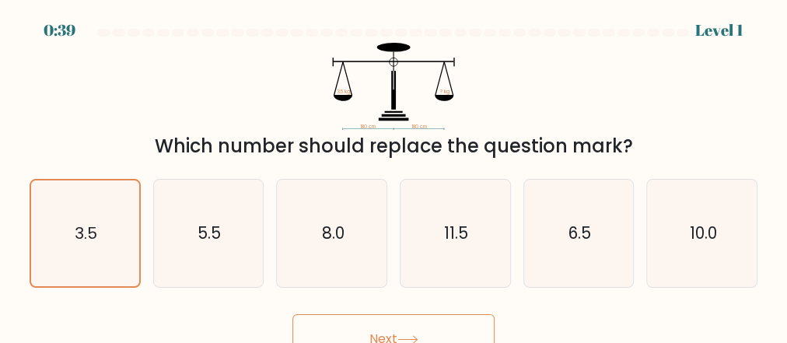
click at [432, 331] on button "Next" at bounding box center [394, 339] width 202 height 50
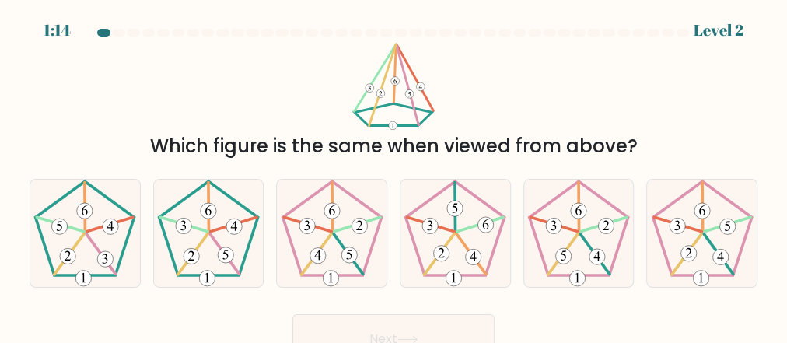
drag, startPoint x: 212, startPoint y: 225, endPoint x: 265, endPoint y: 267, distance: 67.0
click at [212, 225] on icon at bounding box center [208, 233] width 107 height 107
click at [394, 176] on input "b." at bounding box center [394, 174] width 1 height 4
radio input "true"
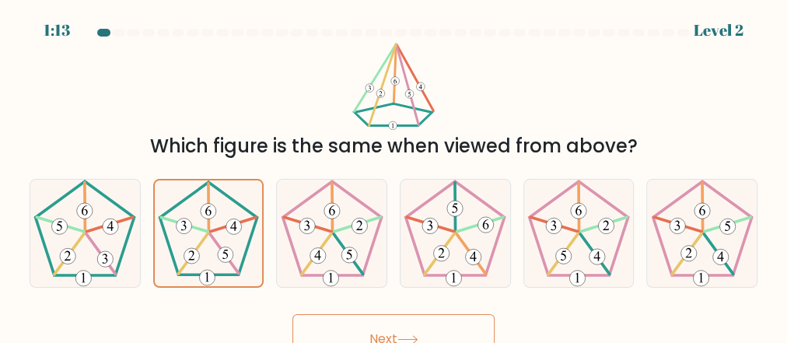
click at [405, 322] on button "Next" at bounding box center [394, 339] width 202 height 50
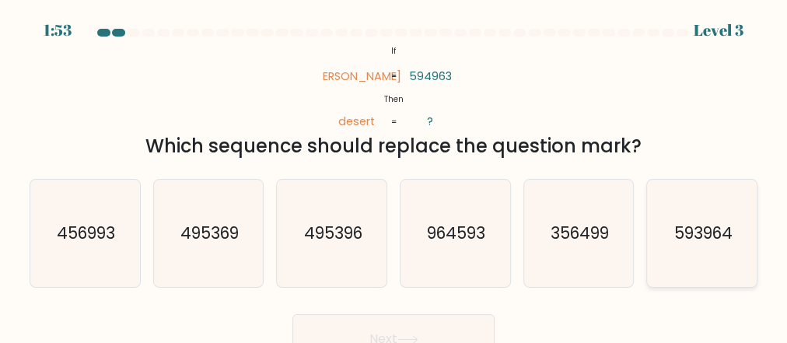
click at [727, 243] on text "593964" at bounding box center [703, 233] width 58 height 23
click at [394, 176] on input "f. 593964" at bounding box center [394, 174] width 1 height 4
radio input "true"
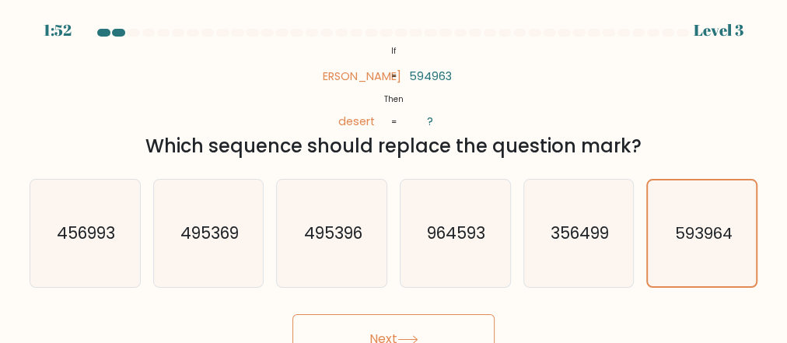
click at [394, 327] on button "Next" at bounding box center [394, 339] width 202 height 50
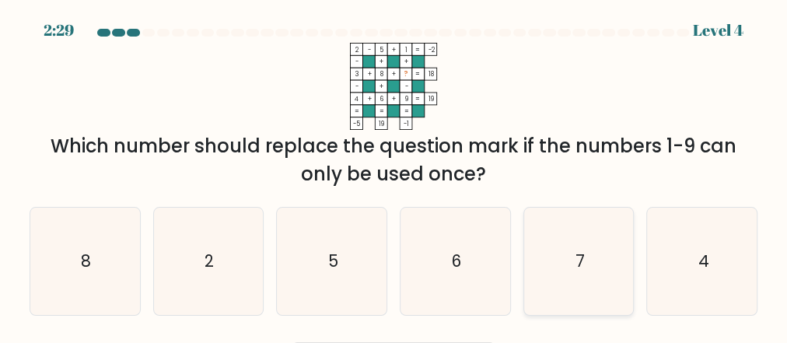
click at [542, 278] on icon "7" at bounding box center [578, 261] width 107 height 107
click at [394, 176] on input "e. 7" at bounding box center [394, 174] width 1 height 4
radio input "true"
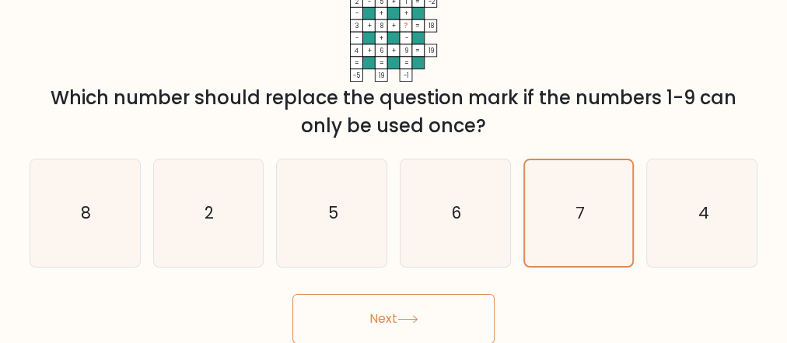
click at [399, 307] on button "Next" at bounding box center [394, 319] width 202 height 50
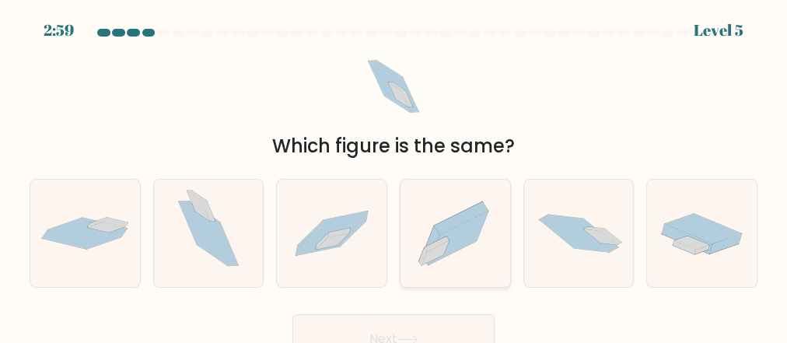
click at [426, 252] on icon at bounding box center [423, 257] width 8 height 18
click at [394, 176] on input "d." at bounding box center [394, 174] width 1 height 4
radio input "true"
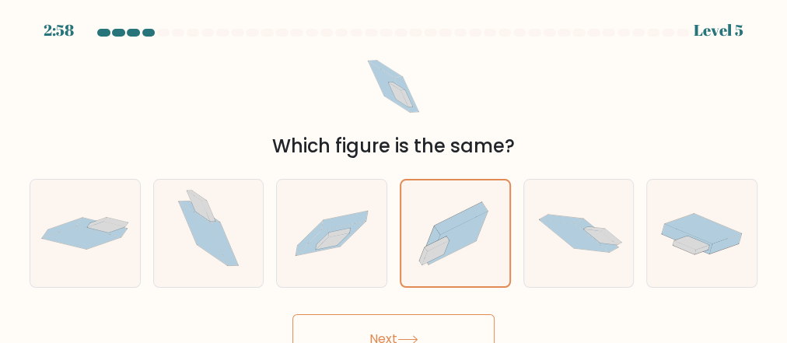
click at [398, 323] on button "Next" at bounding box center [394, 339] width 202 height 50
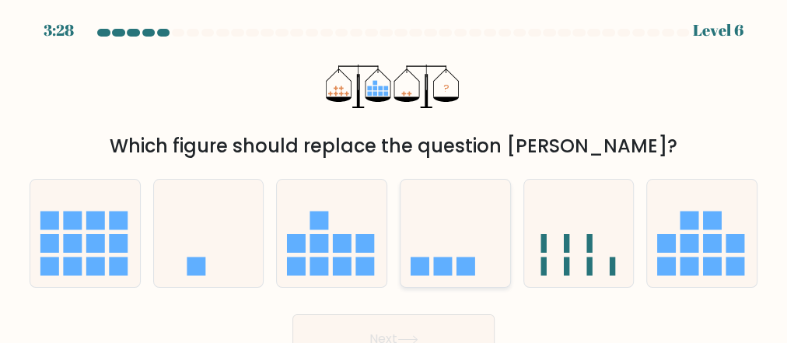
click at [446, 261] on rect at bounding box center [443, 267] width 19 height 19
click at [394, 176] on input "d." at bounding box center [394, 174] width 1 height 4
radio input "true"
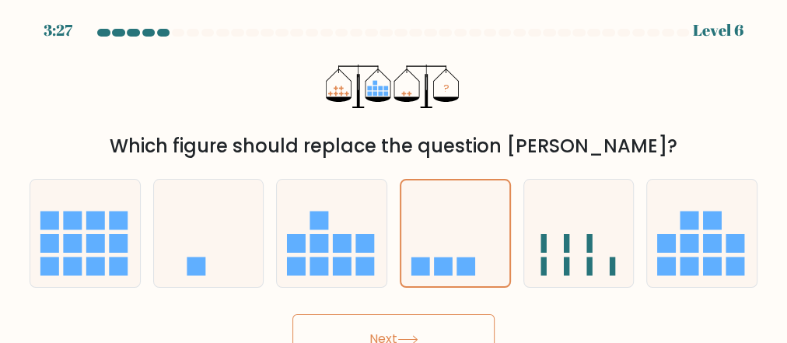
click at [397, 331] on button "Next" at bounding box center [394, 339] width 202 height 50
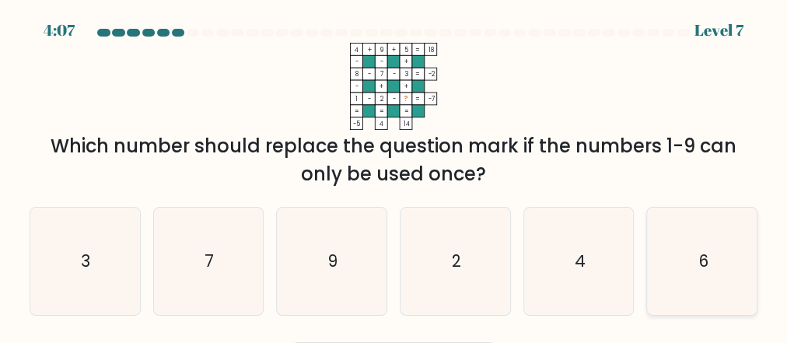
click at [701, 265] on text "6" at bounding box center [703, 261] width 9 height 23
click at [394, 176] on input "f. 6" at bounding box center [394, 174] width 1 height 4
radio input "true"
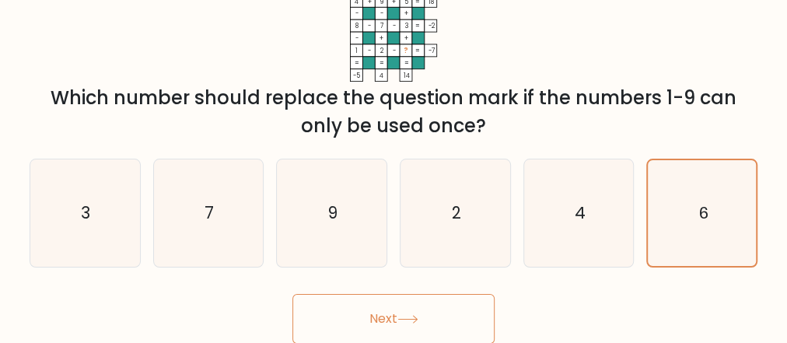
click at [432, 306] on button "Next" at bounding box center [394, 319] width 202 height 50
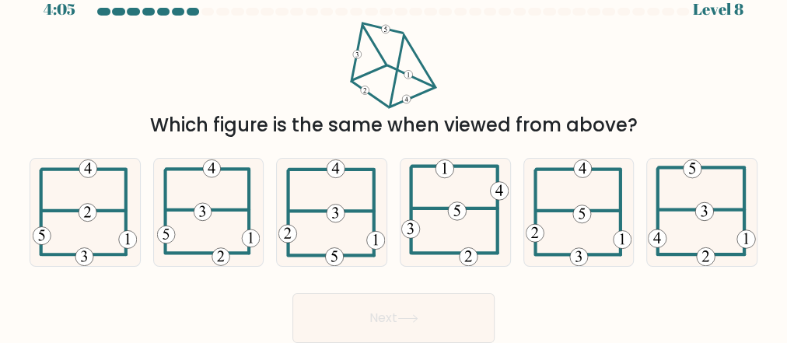
scroll to position [20, 0]
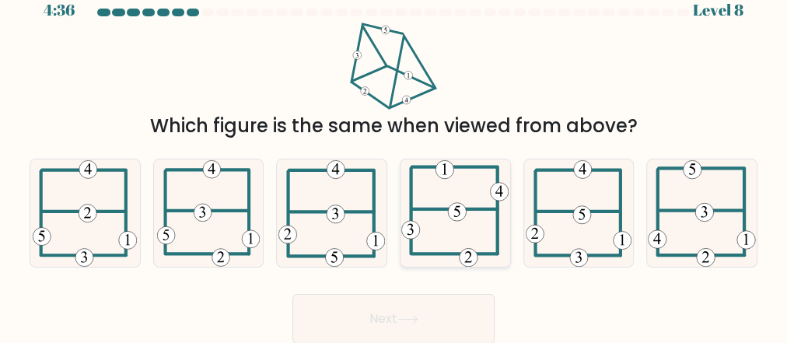
click at [486, 226] on icon at bounding box center [454, 213] width 107 height 107
click at [394, 156] on input "d." at bounding box center [394, 154] width 1 height 4
radio input "true"
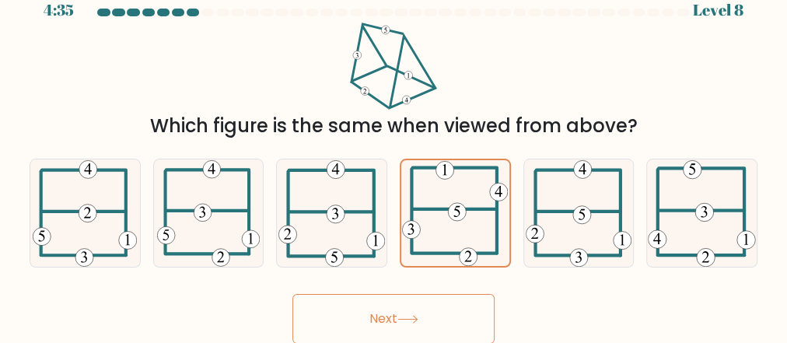
click at [425, 300] on button "Next" at bounding box center [394, 319] width 202 height 50
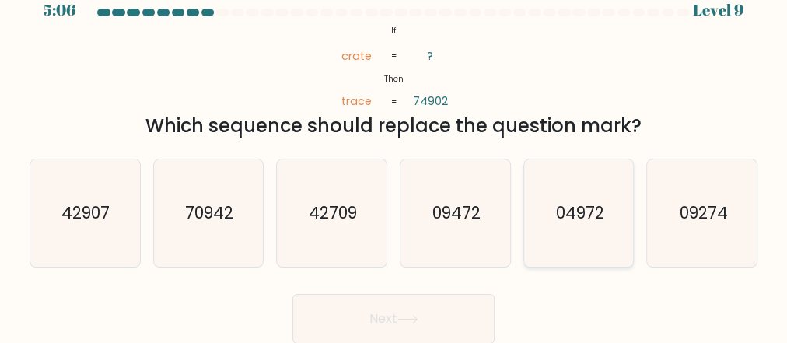
click at [561, 240] on icon "04972" at bounding box center [578, 213] width 107 height 107
click at [394, 156] on input "e. 04972" at bounding box center [394, 154] width 1 height 4
radio input "true"
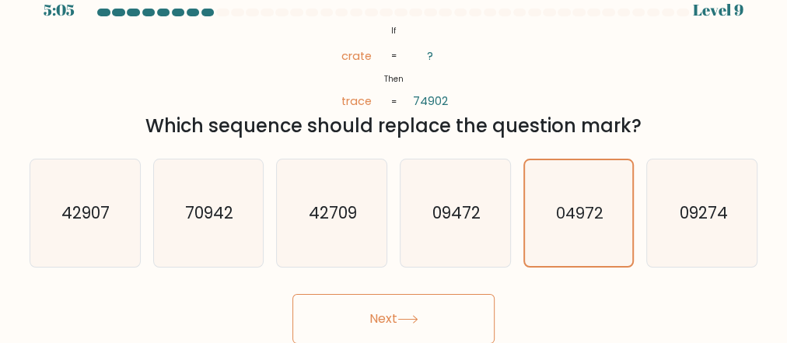
click at [390, 312] on button "Next" at bounding box center [394, 319] width 202 height 50
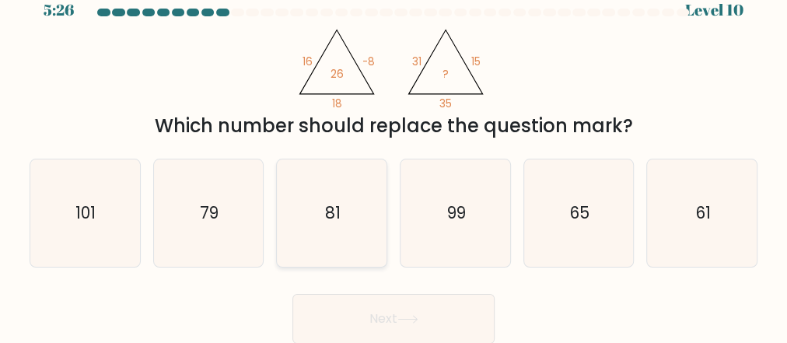
click at [336, 241] on icon "81" at bounding box center [332, 213] width 107 height 107
click at [394, 156] on input "c. 81" at bounding box center [394, 154] width 1 height 4
radio input "true"
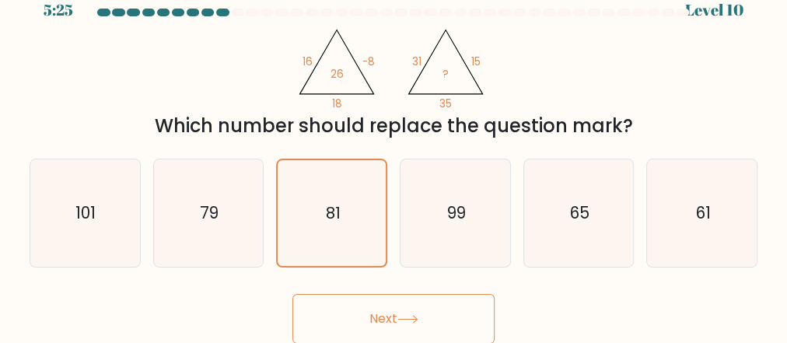
click at [390, 302] on button "Next" at bounding box center [394, 319] width 202 height 50
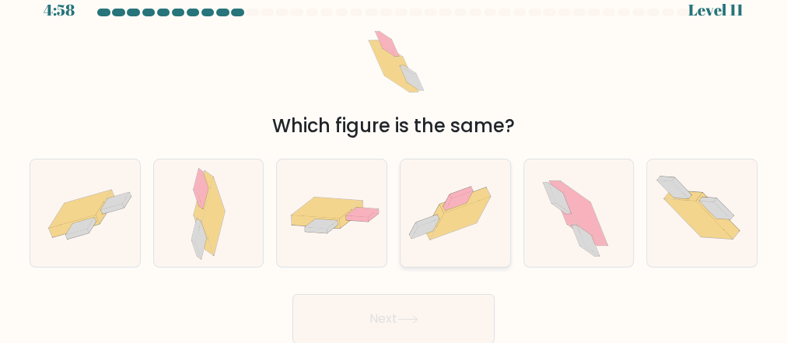
click at [465, 201] on icon at bounding box center [459, 200] width 27 height 19
click at [394, 156] on input "d." at bounding box center [394, 154] width 1 height 4
radio input "true"
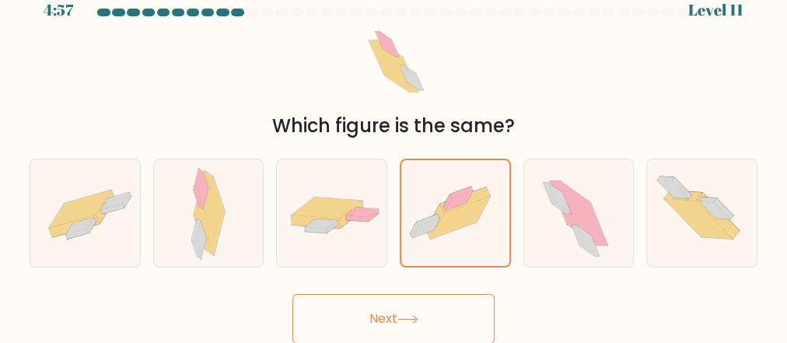
click at [401, 319] on icon at bounding box center [408, 319] width 21 height 9
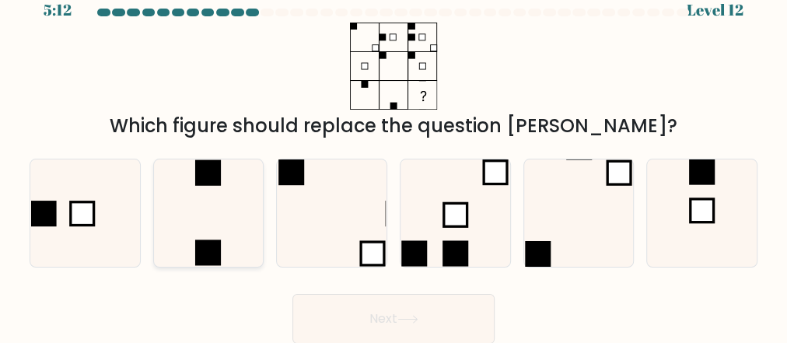
click at [219, 223] on icon at bounding box center [208, 213] width 107 height 107
click at [394, 156] on input "b." at bounding box center [394, 154] width 1 height 4
radio input "true"
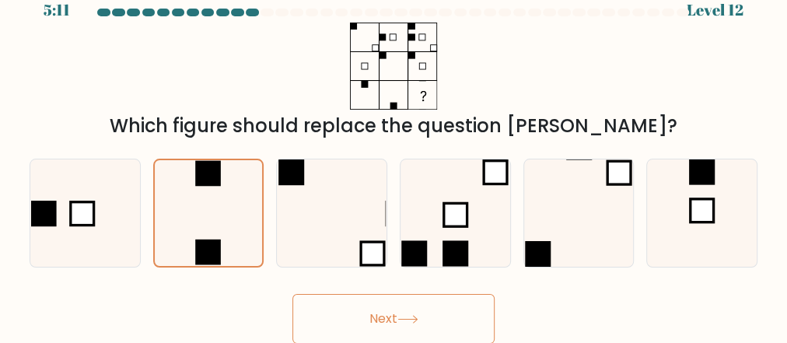
click at [402, 311] on button "Next" at bounding box center [394, 319] width 202 height 50
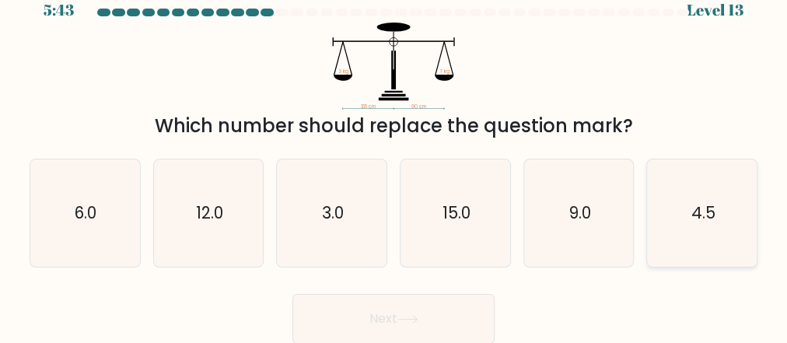
click at [703, 212] on text "4.5" at bounding box center [703, 213] width 24 height 23
click at [394, 156] on input "f. 4.5" at bounding box center [394, 154] width 1 height 4
radio input "true"
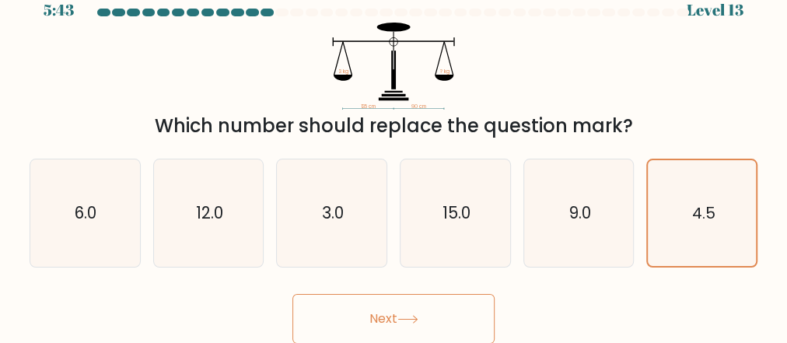
click at [412, 311] on button "Next" at bounding box center [394, 319] width 202 height 50
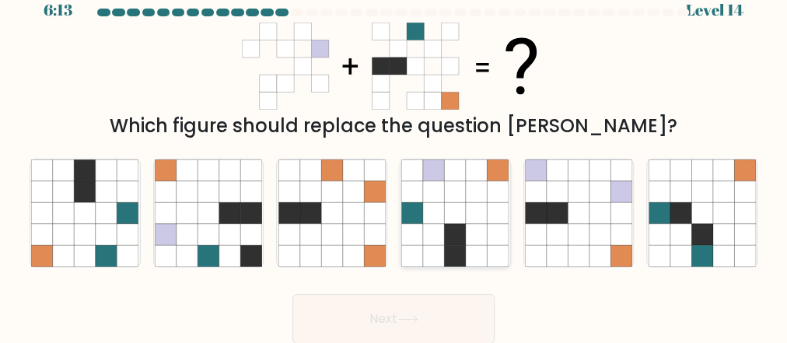
click at [474, 251] on icon at bounding box center [476, 255] width 21 height 21
click at [394, 156] on input "d." at bounding box center [394, 154] width 1 height 4
radio input "true"
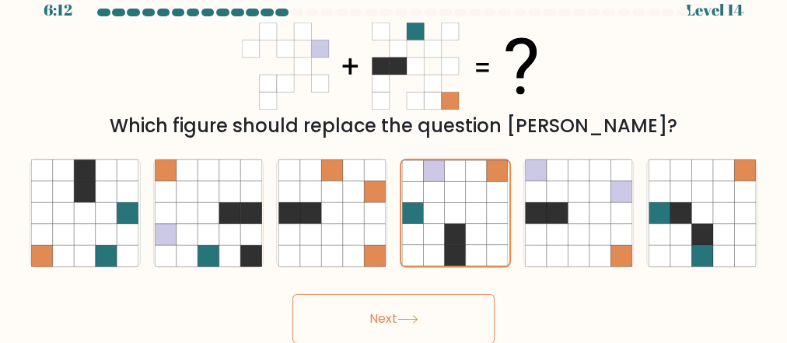
click at [415, 310] on button "Next" at bounding box center [394, 319] width 202 height 50
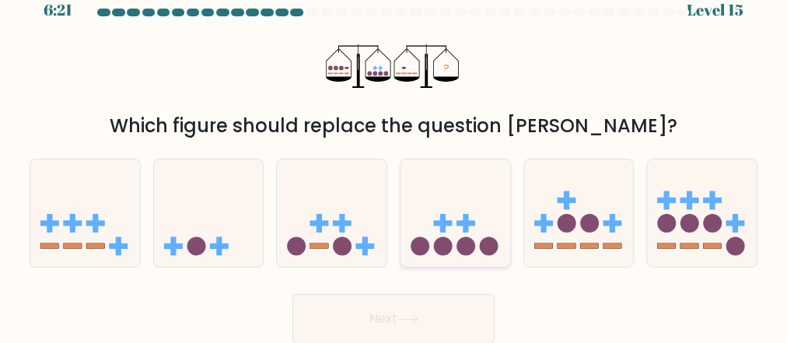
click at [457, 241] on icon at bounding box center [456, 213] width 110 height 91
click at [394, 156] on input "d." at bounding box center [394, 154] width 1 height 4
radio input "true"
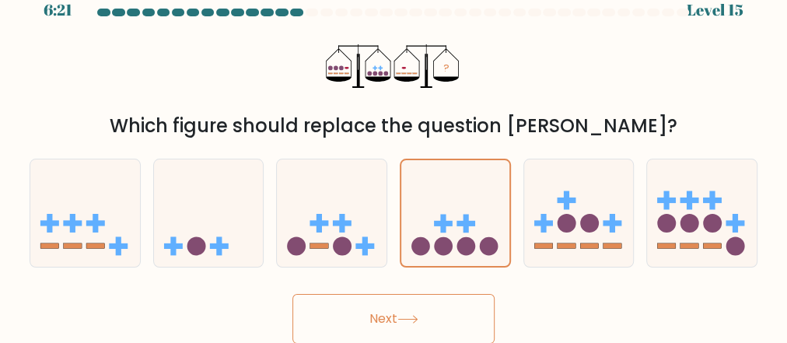
click at [422, 302] on button "Next" at bounding box center [394, 319] width 202 height 50
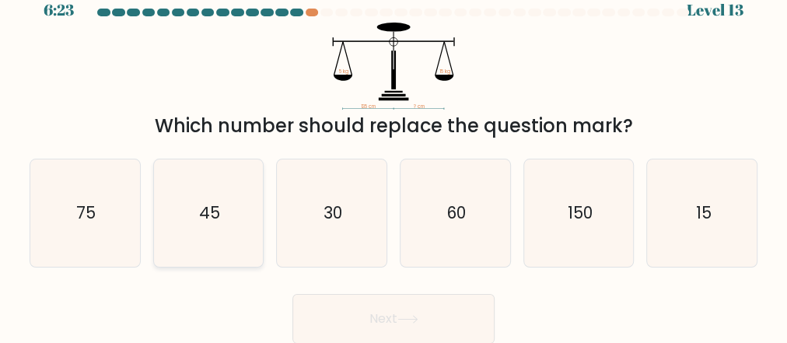
click at [244, 209] on icon "45" at bounding box center [208, 213] width 107 height 107
click at [394, 156] on input "b. 45" at bounding box center [394, 154] width 1 height 4
radio input "true"
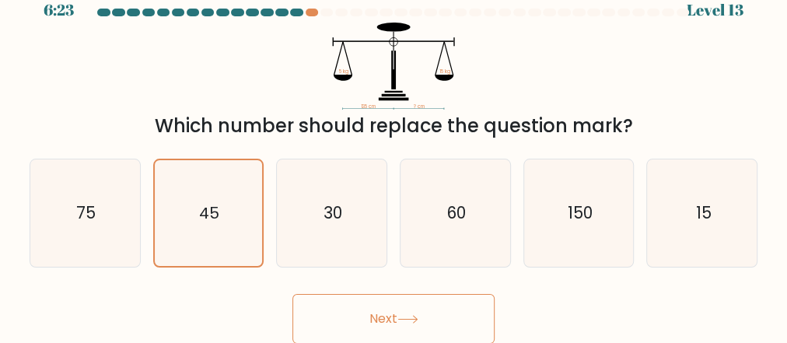
click at [385, 310] on button "Next" at bounding box center [394, 319] width 202 height 50
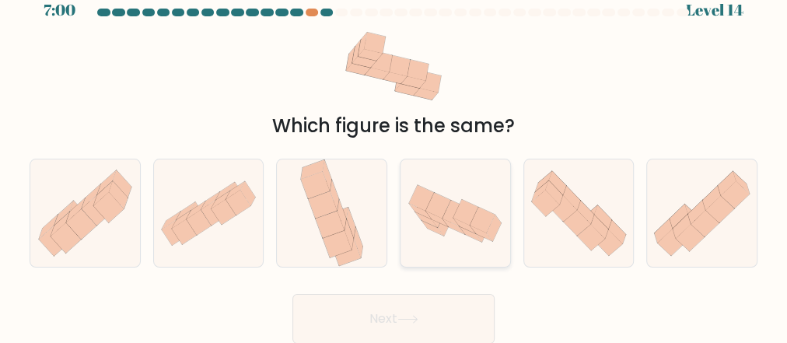
click at [457, 241] on icon at bounding box center [456, 213] width 110 height 71
click at [394, 156] on input "d." at bounding box center [394, 154] width 1 height 4
radio input "true"
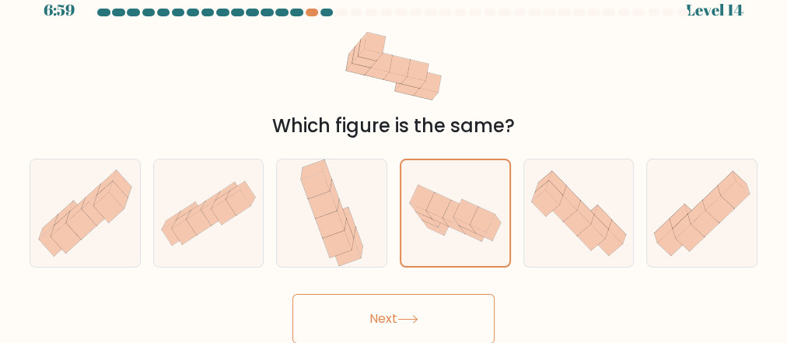
click at [408, 326] on button "Next" at bounding box center [394, 319] width 202 height 50
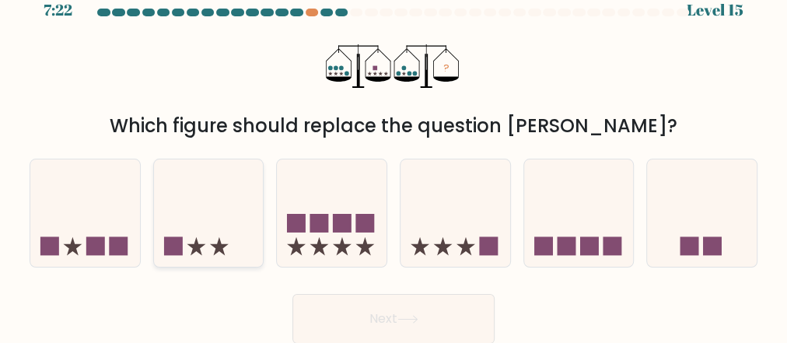
drag, startPoint x: 205, startPoint y: 223, endPoint x: 216, endPoint y: 225, distance: 11.9
click at [206, 221] on icon at bounding box center [209, 213] width 110 height 91
click at [394, 156] on input "b." at bounding box center [394, 154] width 1 height 4
radio input "true"
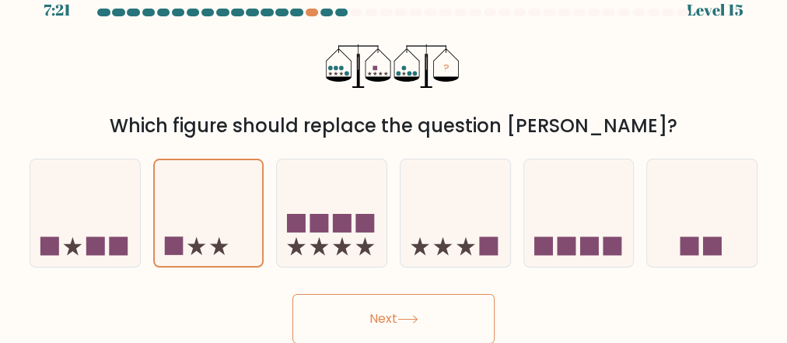
click at [382, 321] on button "Next" at bounding box center [394, 319] width 202 height 50
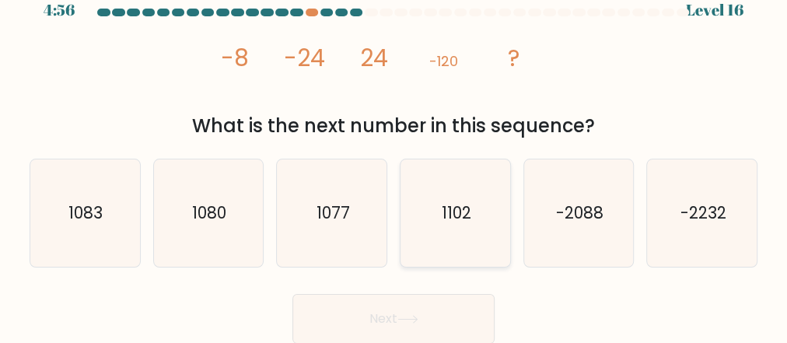
click at [454, 204] on text "1102" at bounding box center [457, 213] width 30 height 23
click at [394, 156] on input "d. 1102" at bounding box center [394, 154] width 1 height 4
radio input "true"
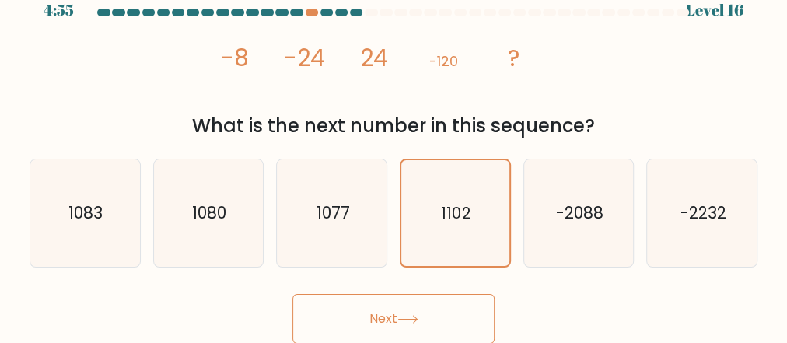
click at [434, 311] on button "Next" at bounding box center [394, 319] width 202 height 50
